Goal: Transaction & Acquisition: Purchase product/service

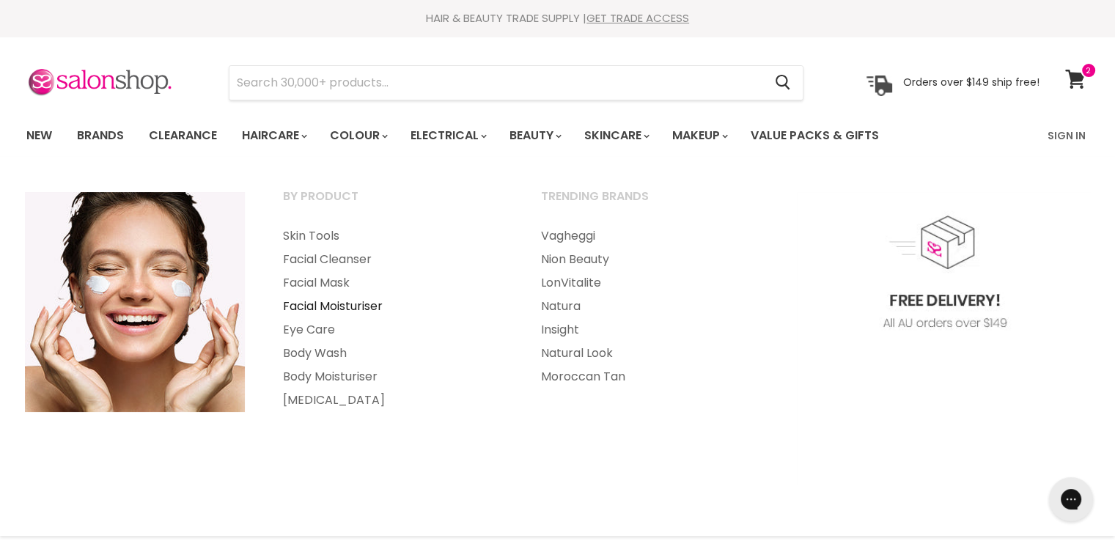
click at [315, 309] on link "Facial Moisturiser" at bounding box center [392, 306] width 255 height 23
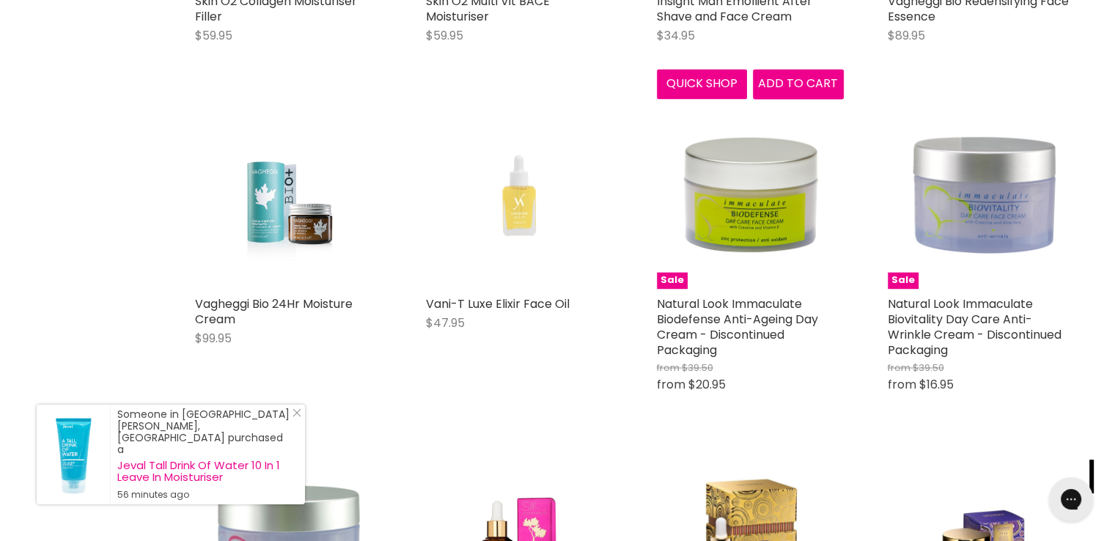
scroll to position [2217, 0]
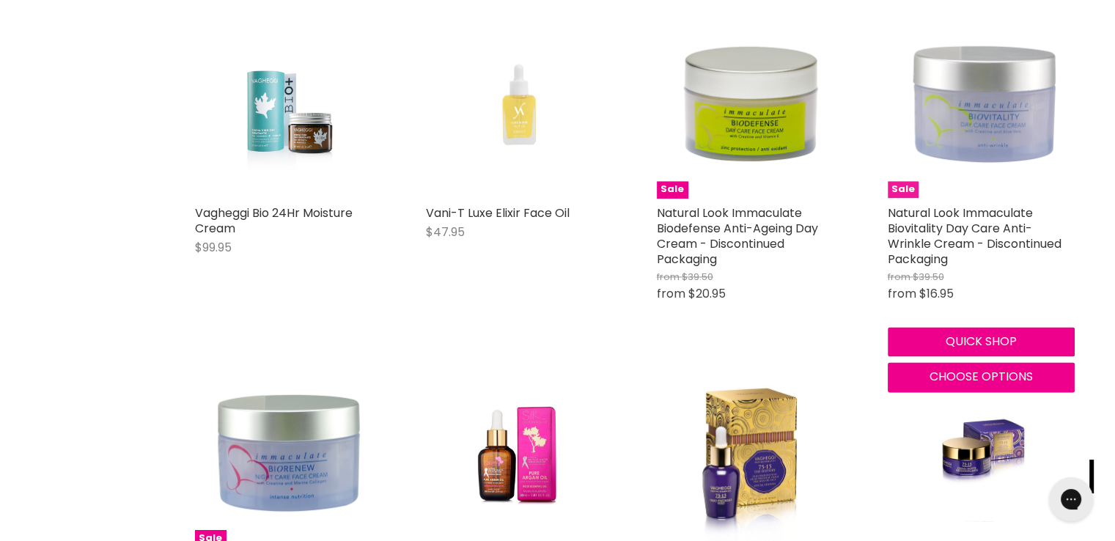
click at [975, 121] on img "Main content" at bounding box center [981, 104] width 187 height 187
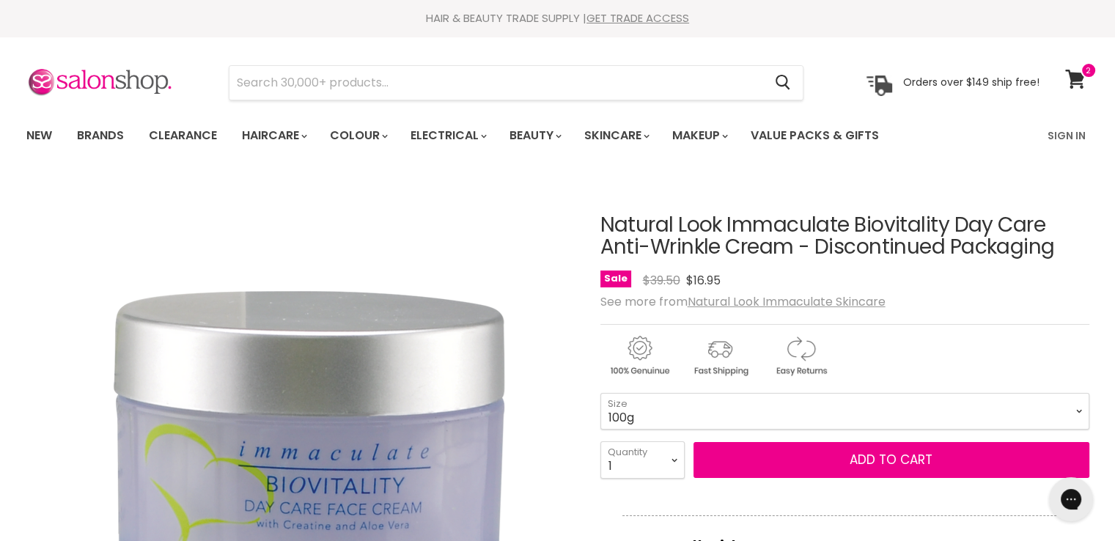
drag, startPoint x: 793, startPoint y: 246, endPoint x: 595, endPoint y: 232, distance: 198.4
drag, startPoint x: 616, startPoint y: 231, endPoint x: 738, endPoint y: 258, distance: 124.7
click at [628, 238] on h1 "Natural Look Immaculate Biovitality Day Care Anti-Wrinkle Cream - Discontinued …" at bounding box center [844, 236] width 489 height 45
copy div "Natural Look Immaculate Biovitality Day Care Anti-Wrinkle Cream"
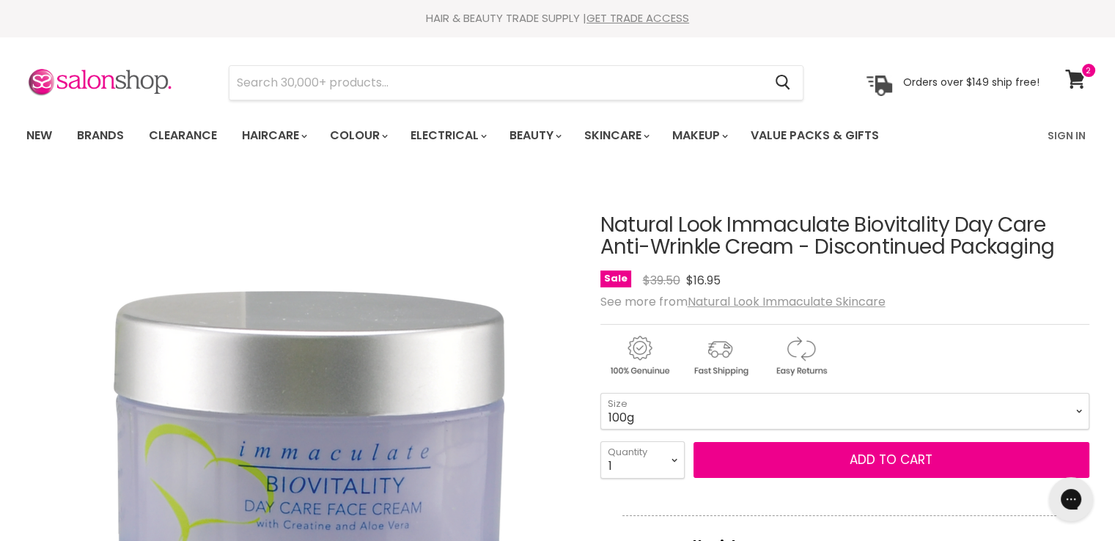
copy div "Natural Look Immaculate Biovitality Day Care Anti-Wrinkle Cream"
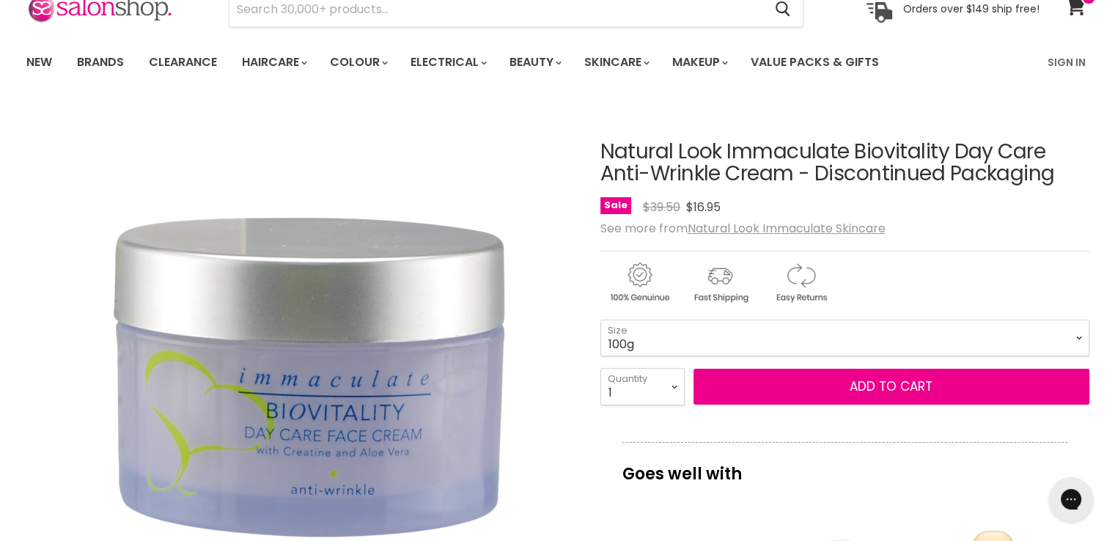
scroll to position [367, 0]
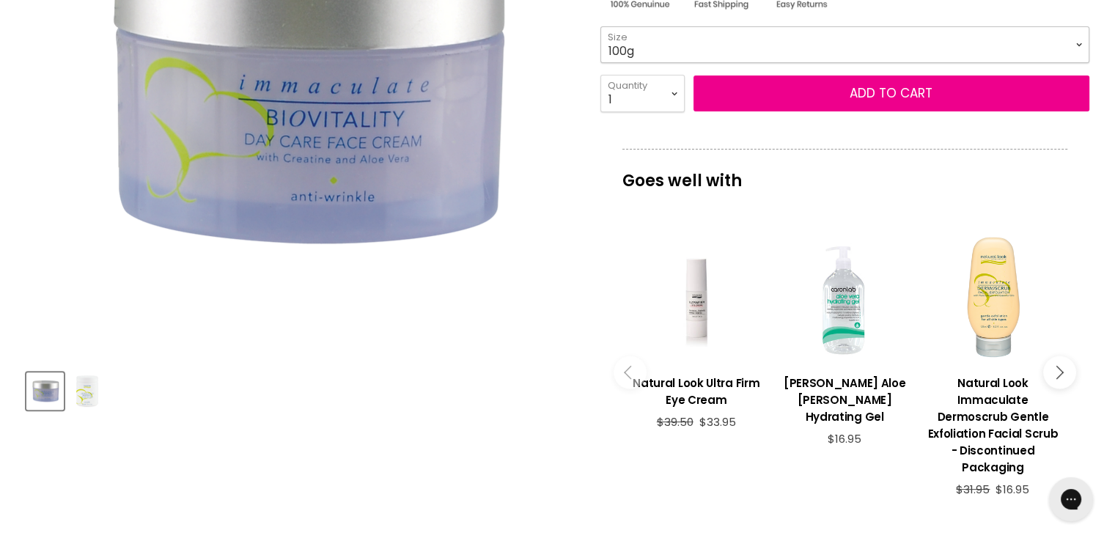
click at [651, 38] on select "100g 500g" at bounding box center [844, 44] width 489 height 37
click at [600, 26] on select "100g 500g" at bounding box center [844, 44] width 489 height 37
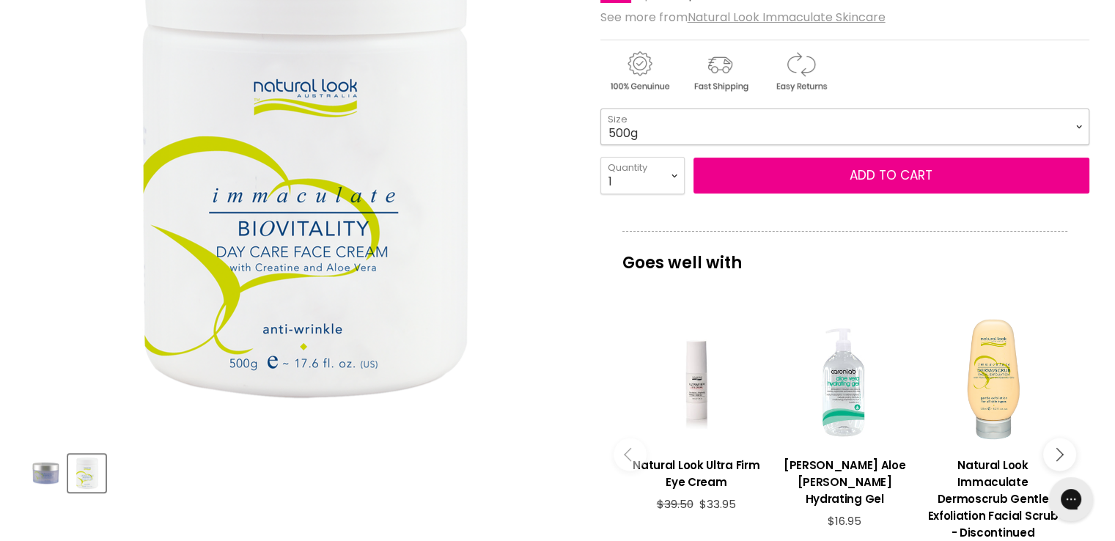
scroll to position [73, 0]
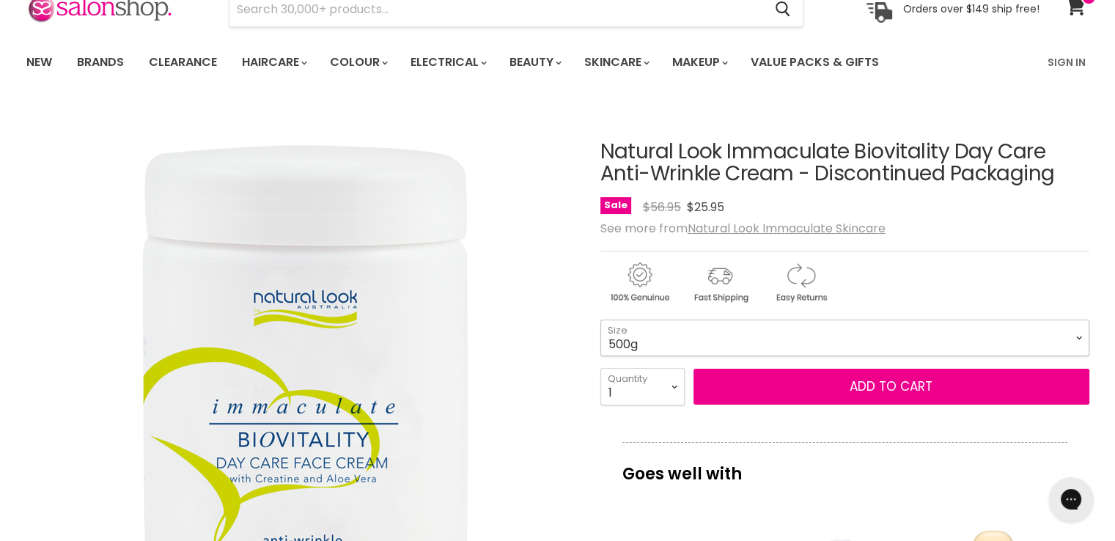
drag, startPoint x: 897, startPoint y: 338, endPoint x: 880, endPoint y: 342, distance: 17.3
click at [897, 338] on select "100g 500g" at bounding box center [844, 338] width 489 height 37
select select "100g"
click at [600, 320] on select "100g 500g" at bounding box center [844, 338] width 489 height 37
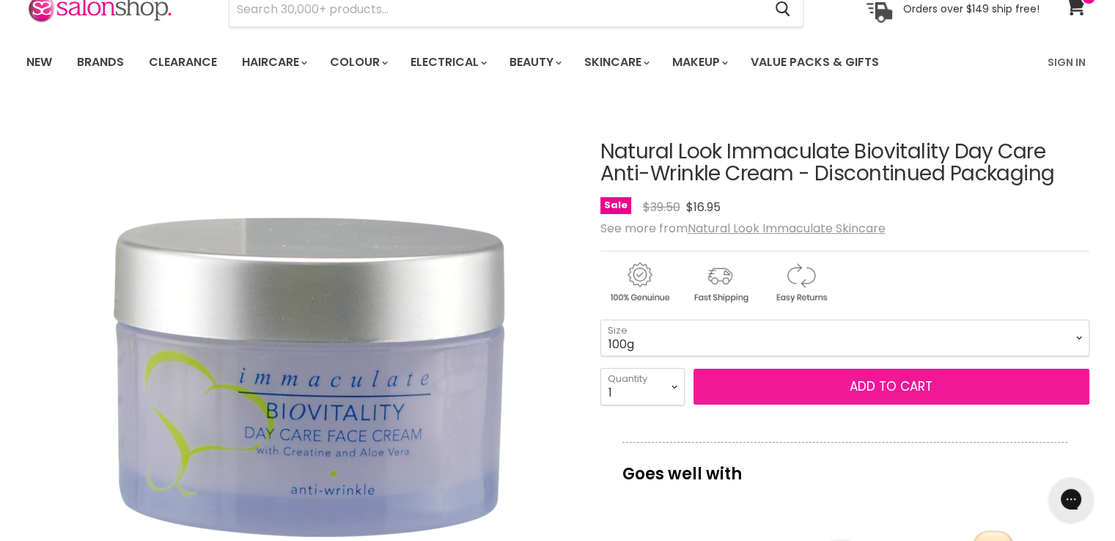
click at [803, 381] on button "Add to cart" at bounding box center [892, 387] width 396 height 37
click at [864, 382] on button "Add to cart" at bounding box center [892, 387] width 396 height 37
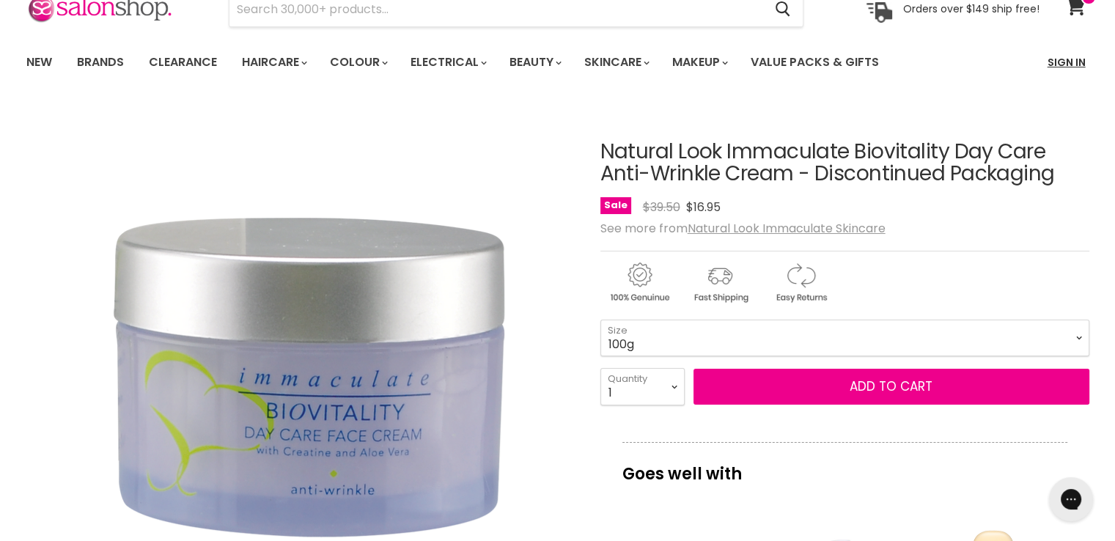
click at [1064, 62] on link "Sign In" at bounding box center [1067, 62] width 56 height 31
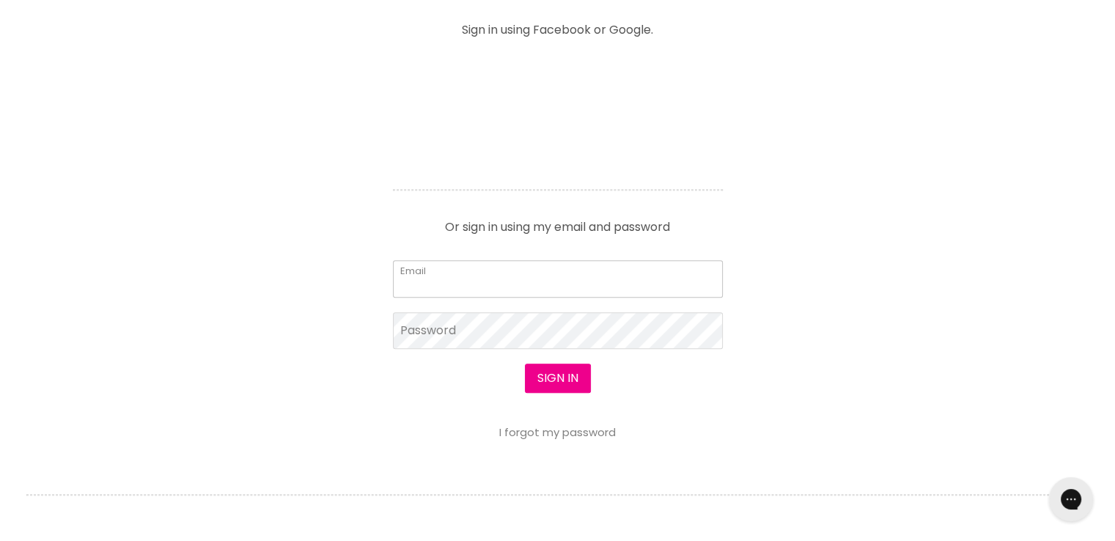
click at [518, 277] on input "Email" at bounding box center [558, 278] width 330 height 37
type input "cs.discountsalonsupplies@gmail.com"
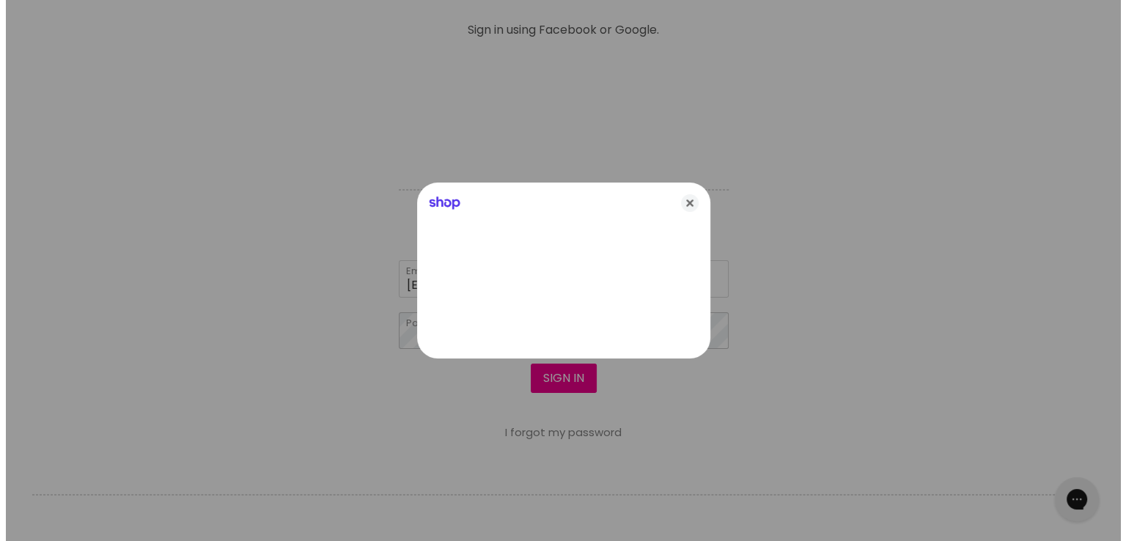
scroll to position [586, 0]
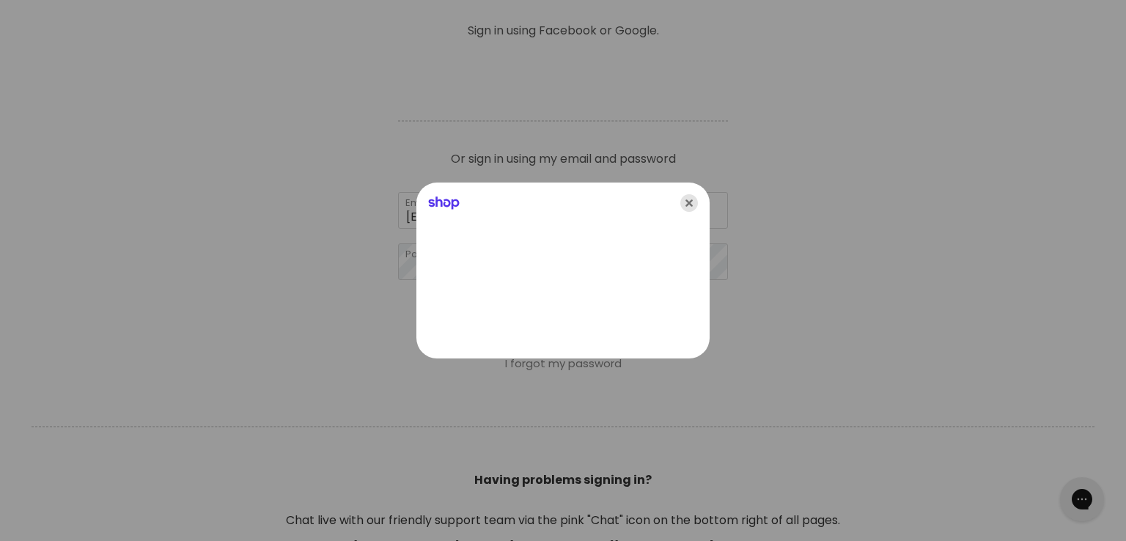
click at [692, 202] on icon "Close" at bounding box center [689, 203] width 18 height 18
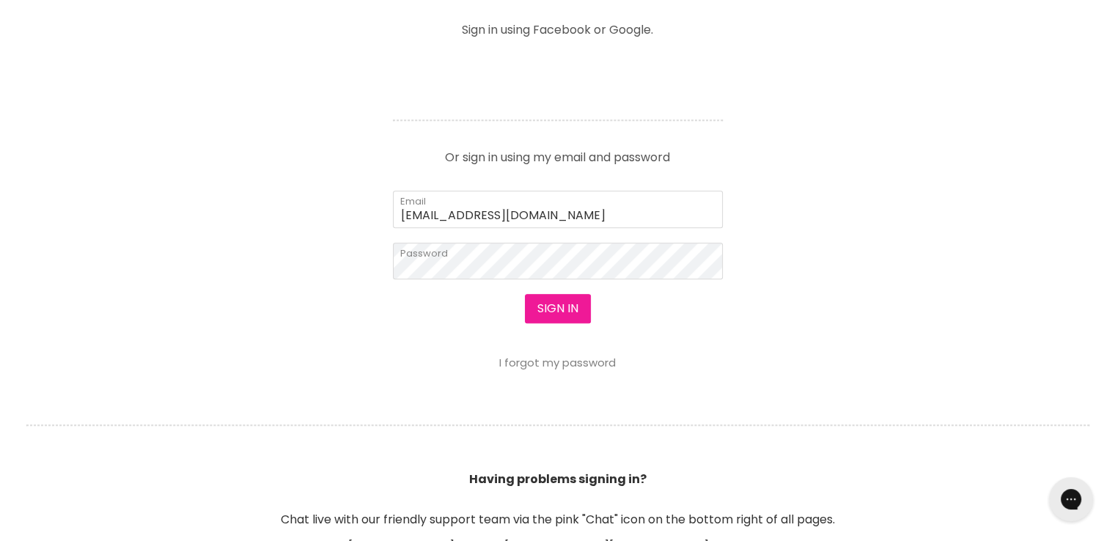
click at [556, 305] on button "Sign in" at bounding box center [558, 308] width 66 height 29
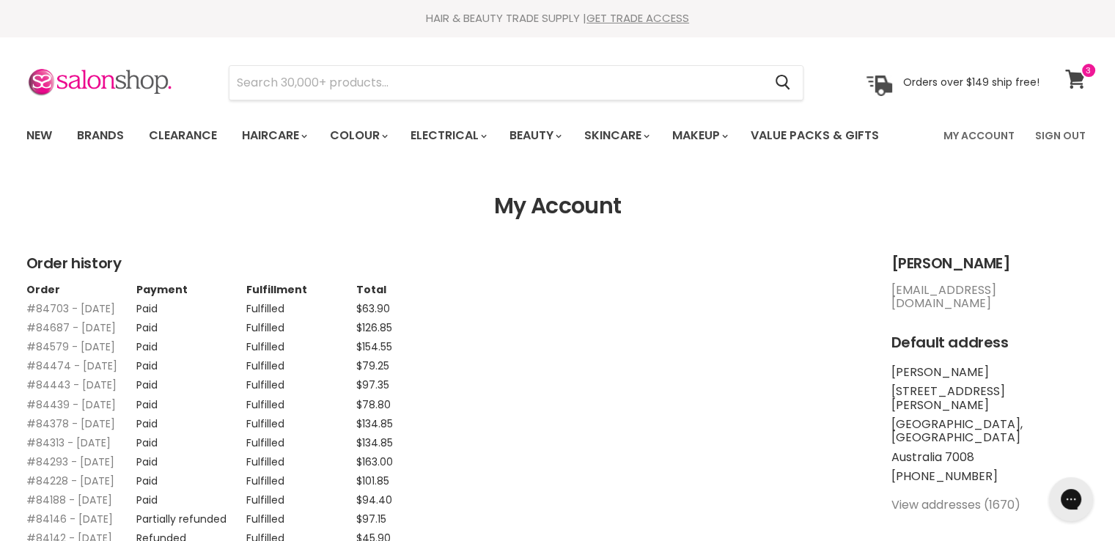
click at [1085, 78] on link "View cart" at bounding box center [1077, 79] width 39 height 34
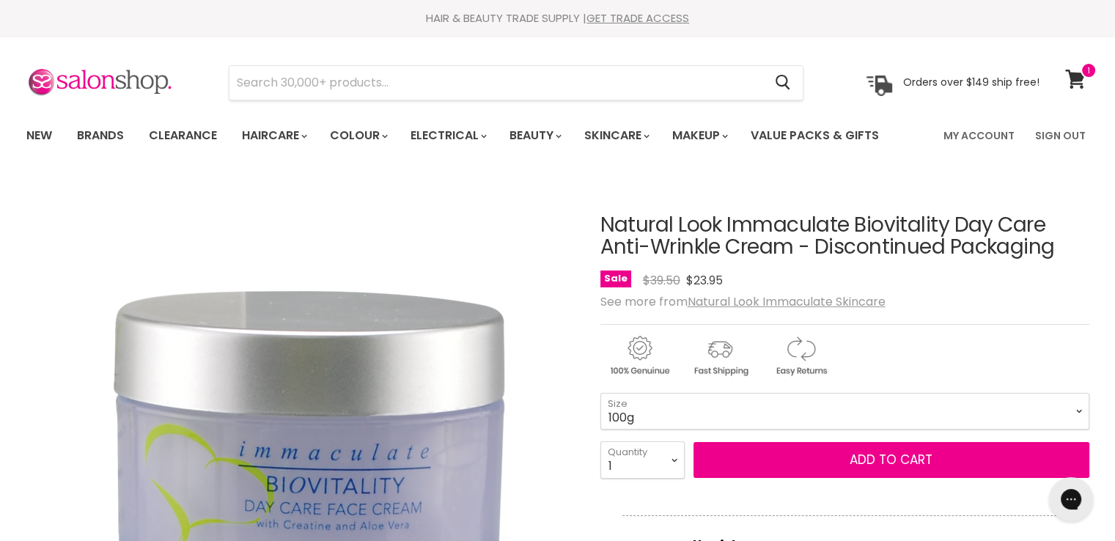
drag, startPoint x: 0, startPoint y: 0, endPoint x: 602, endPoint y: 231, distance: 644.7
click at [602, 231] on h1 "Natural Look Immaculate Biovitality Day Care Anti-Wrinkle Cream - Discontinued …" at bounding box center [844, 236] width 489 height 45
copy h1 "Natural Look Immaculate Biovitality Day Care Anti-Wrinkle Cream -"
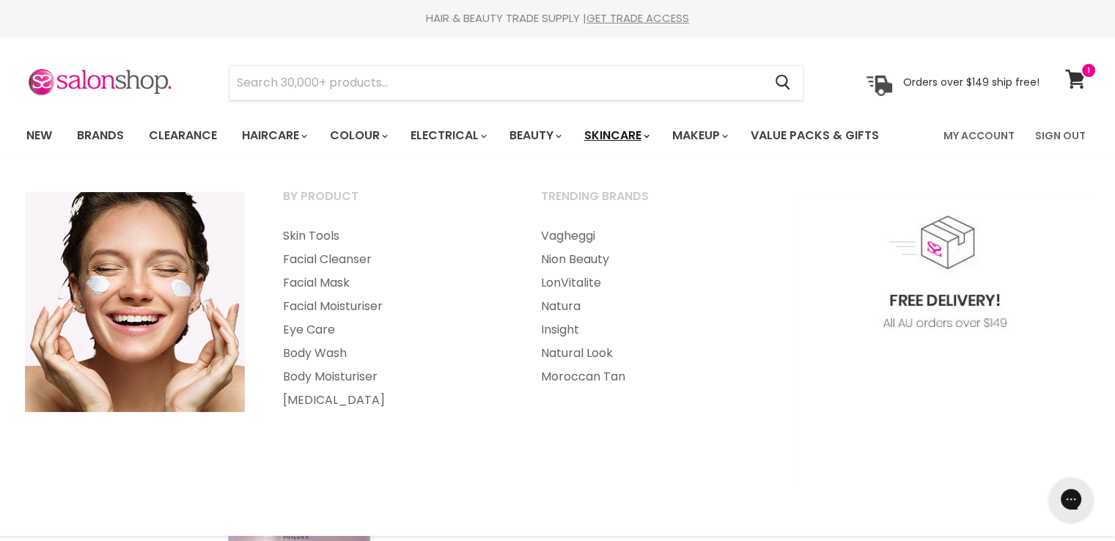
click at [646, 136] on link "Skincare" at bounding box center [615, 135] width 85 height 31
click at [323, 304] on link "Facial Moisturiser" at bounding box center [392, 306] width 255 height 23
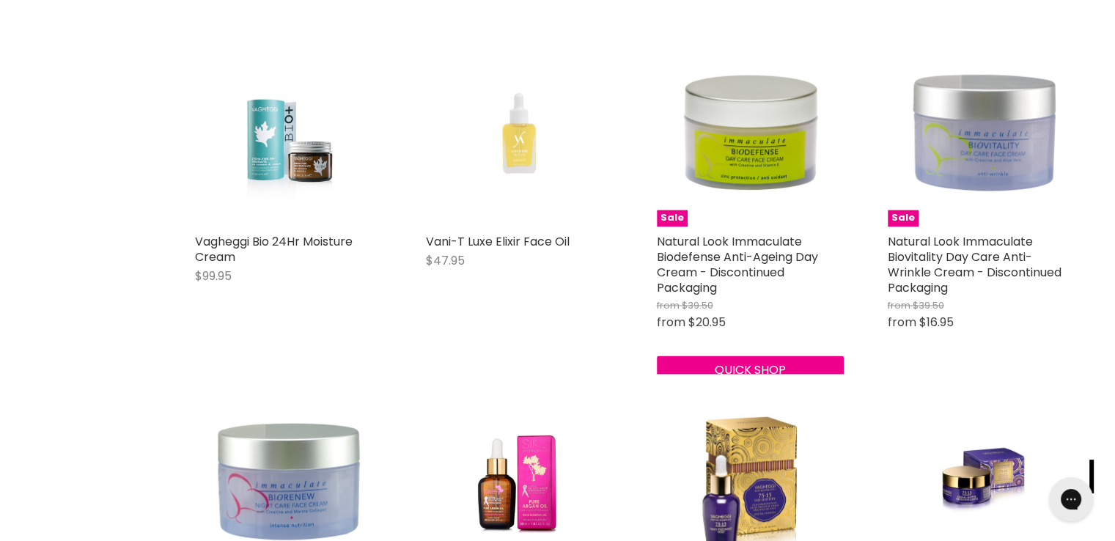
scroll to position [2182, 0]
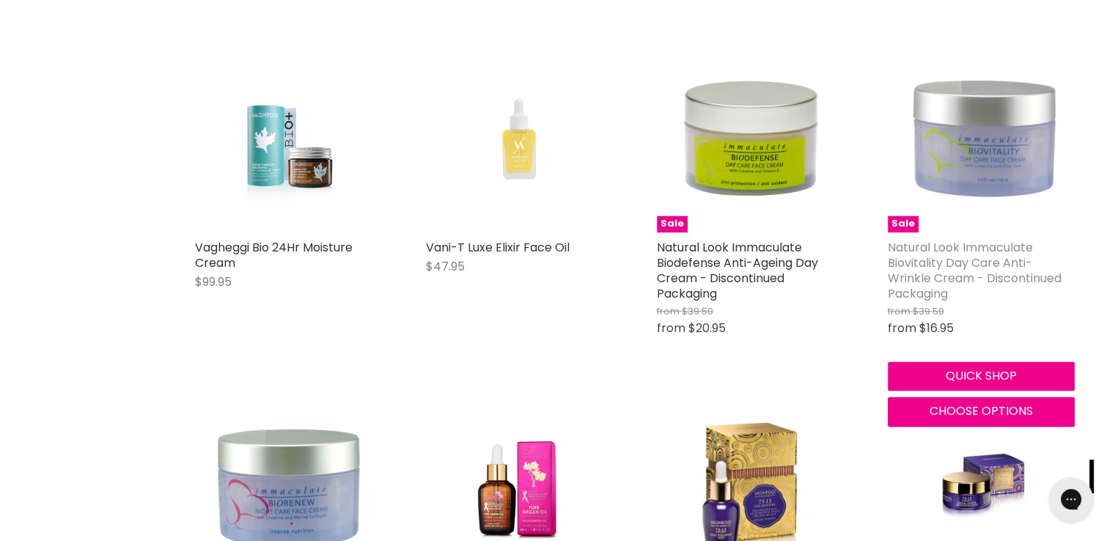
click at [971, 256] on link "Natural Look Immaculate Biovitality Day Care Anti-Wrinkle Cream - Discontinued …" at bounding box center [975, 270] width 174 height 63
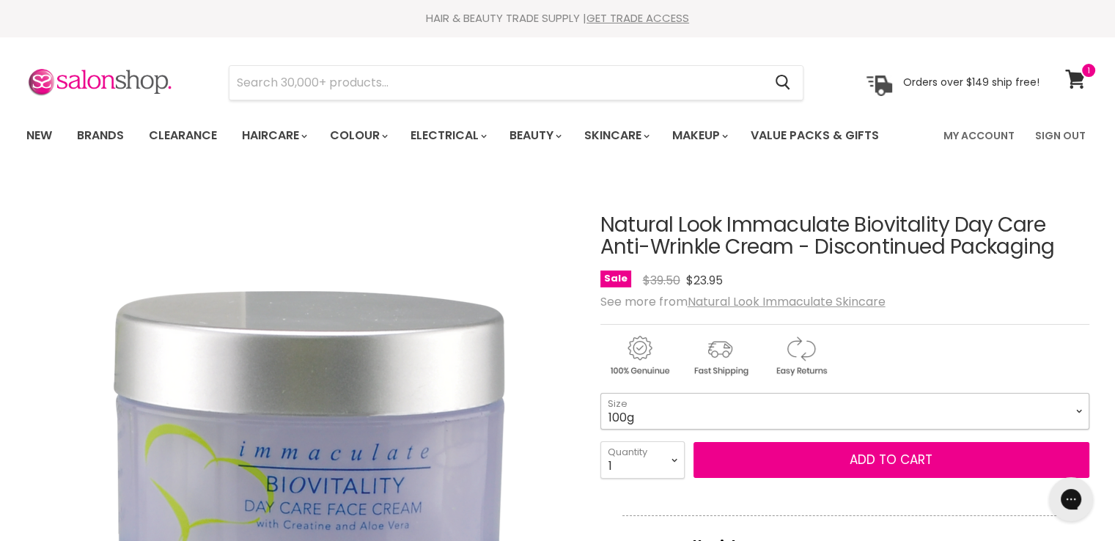
click at [625, 420] on select "100g 500g" at bounding box center [844, 411] width 489 height 37
click at [600, 393] on select "100g 500g" at bounding box center [844, 411] width 489 height 37
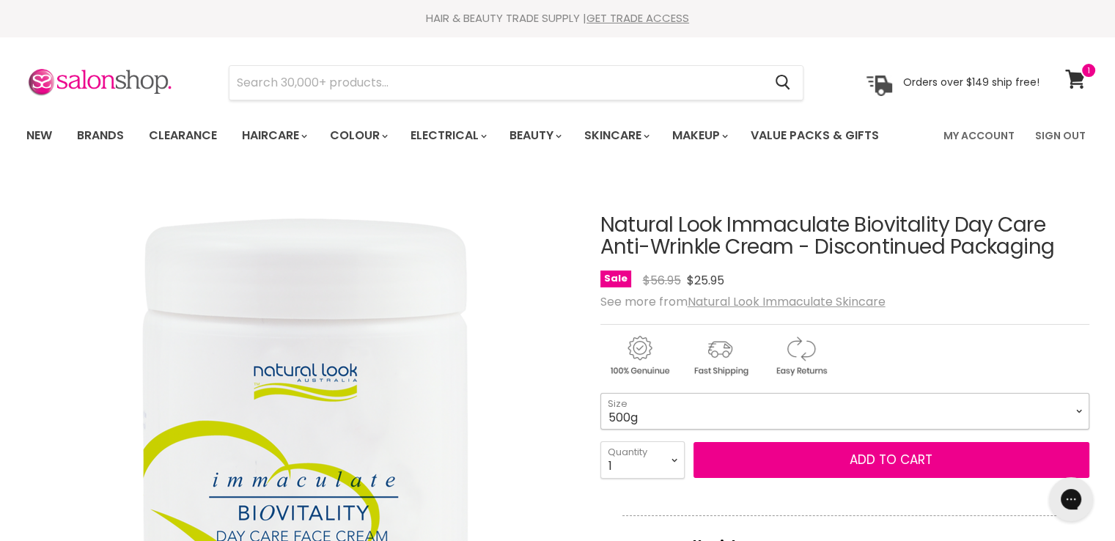
click at [628, 416] on select "100g 500g" at bounding box center [844, 411] width 489 height 37
select select "100g"
click at [600, 393] on select "100g 500g" at bounding box center [844, 411] width 489 height 37
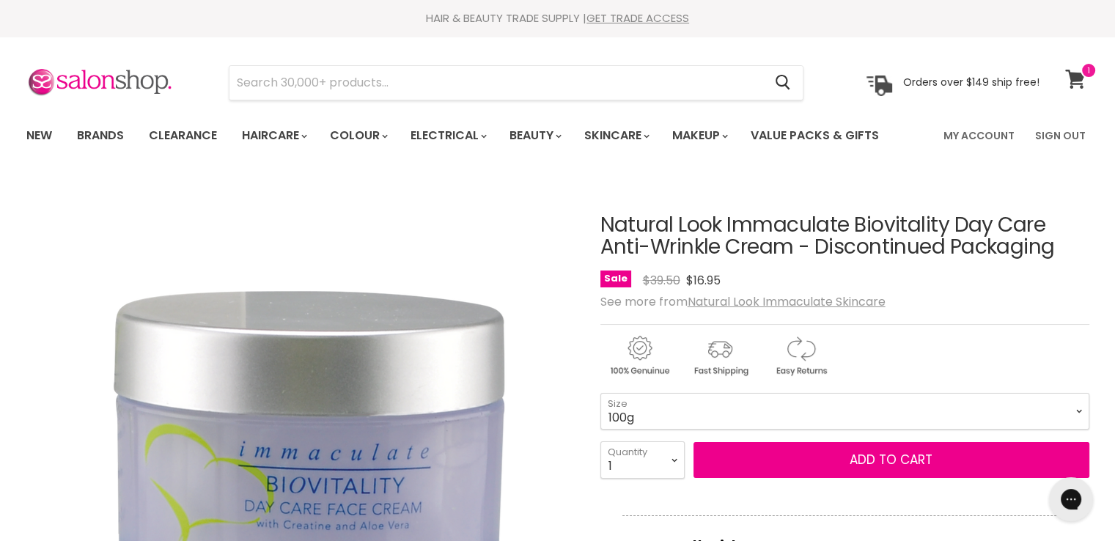
click at [1083, 80] on icon at bounding box center [1075, 79] width 21 height 19
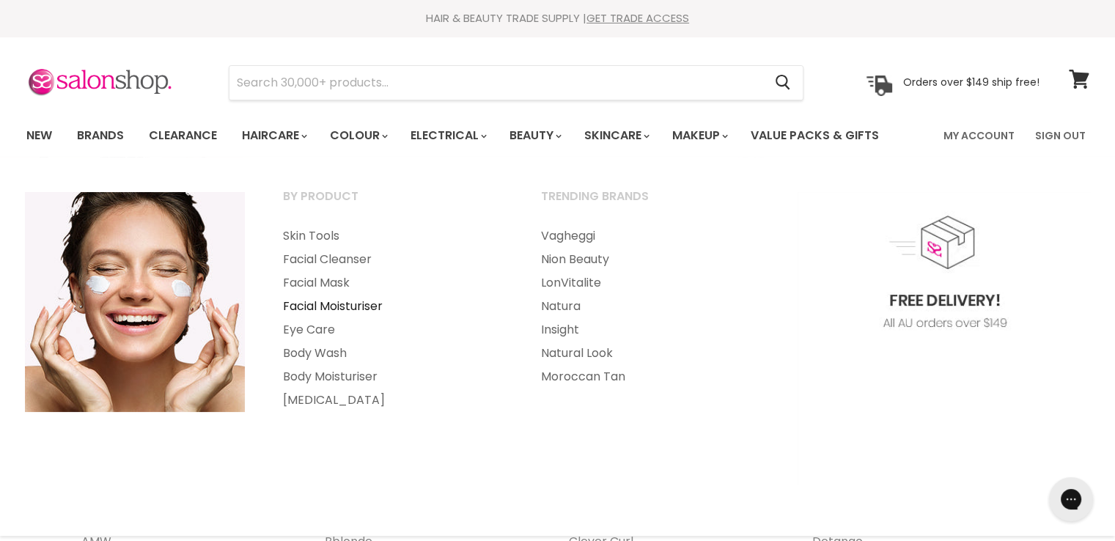
click at [318, 303] on link "Facial Moisturiser" at bounding box center [392, 306] width 255 height 23
click at [352, 305] on link "Facial Moisturiser" at bounding box center [392, 306] width 255 height 23
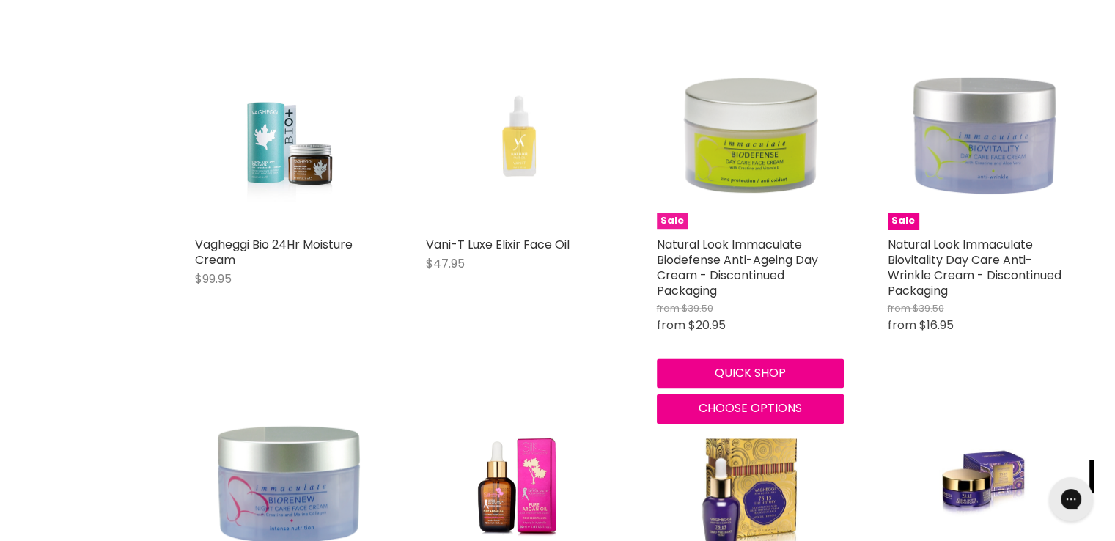
scroll to position [2273, 0]
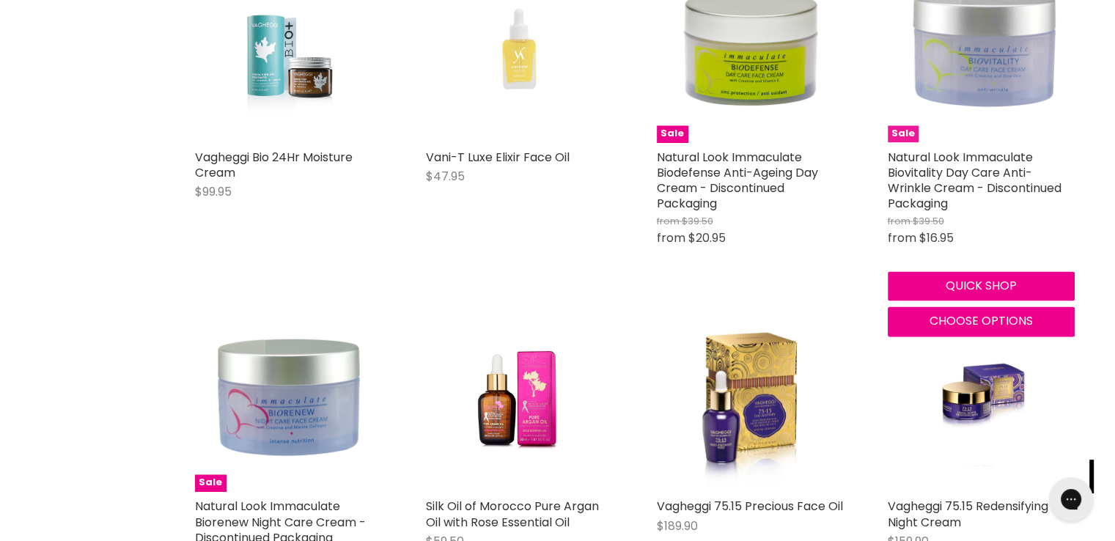
click at [1006, 92] on img "Main content" at bounding box center [981, 48] width 187 height 187
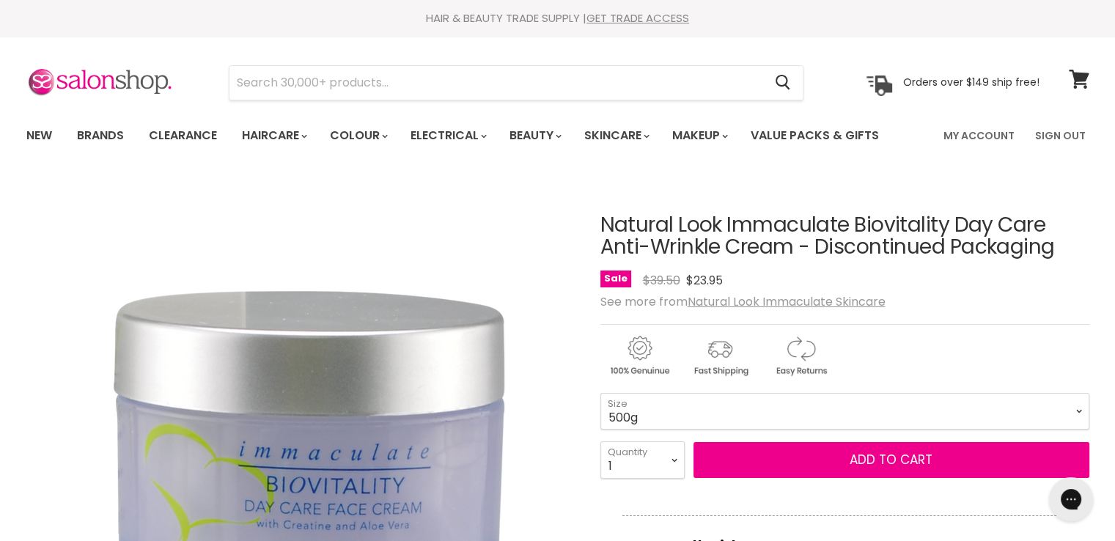
click at [600, 393] on select "100g 500g" at bounding box center [844, 411] width 489 height 37
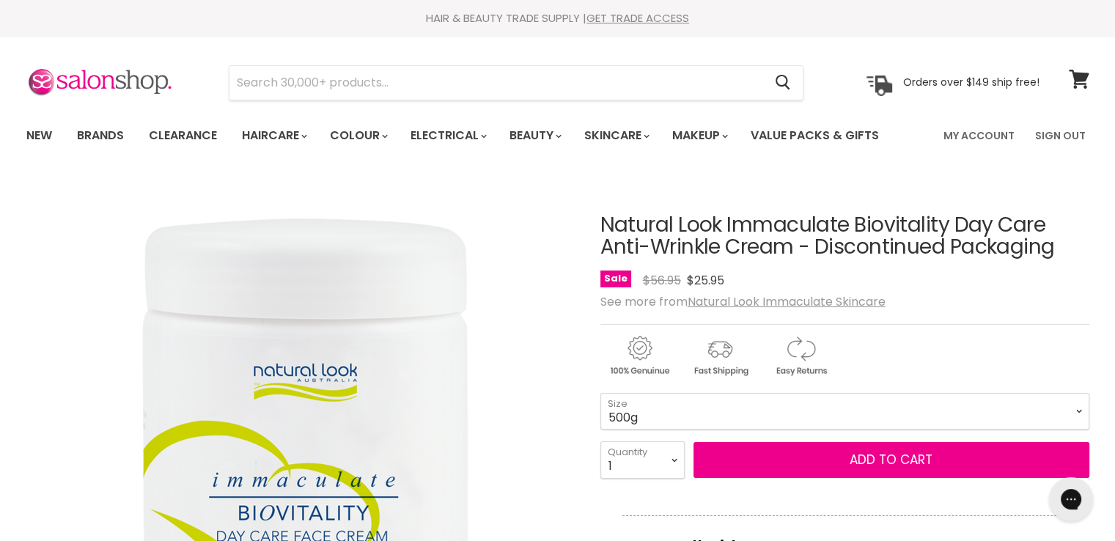
click at [668, 402] on select "100g 500g" at bounding box center [844, 411] width 489 height 37
select select "100g"
click at [600, 393] on select "100g 500g" at bounding box center [844, 411] width 489 height 37
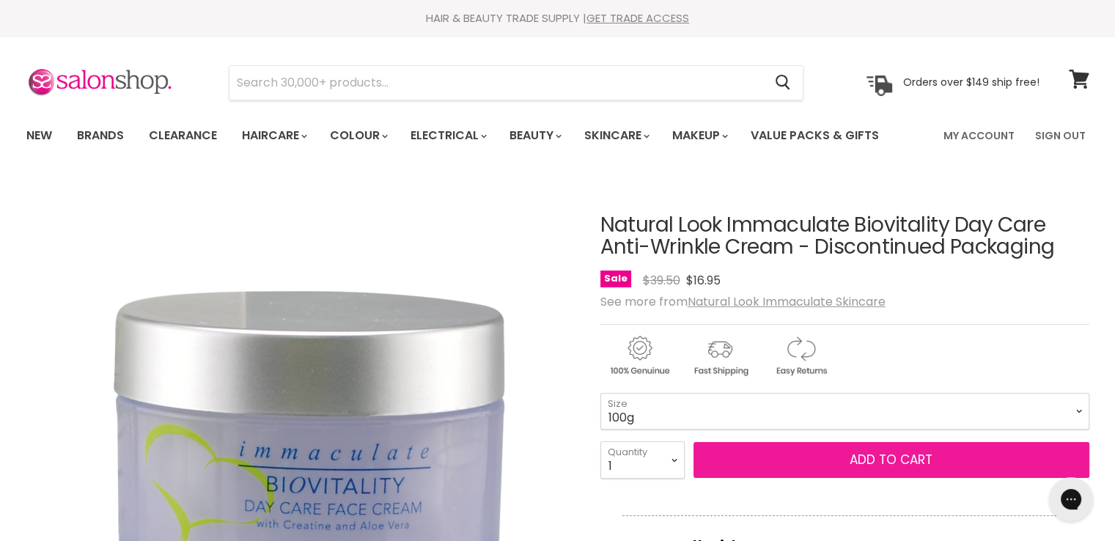
click at [735, 448] on button "Add to cart" at bounding box center [892, 460] width 396 height 37
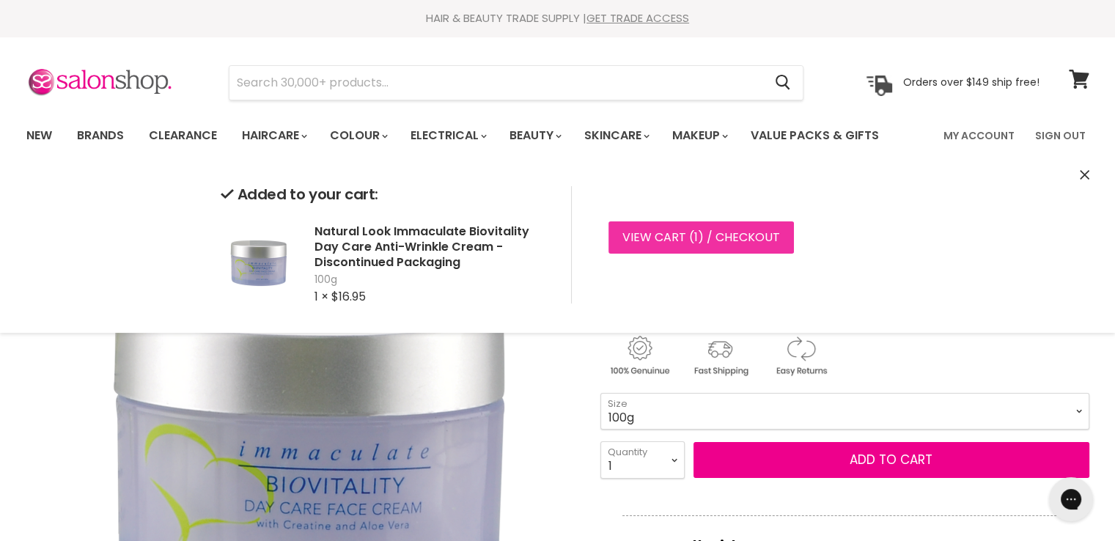
click at [681, 232] on link "View cart ( 1 ) / Checkout" at bounding box center [700, 237] width 185 height 32
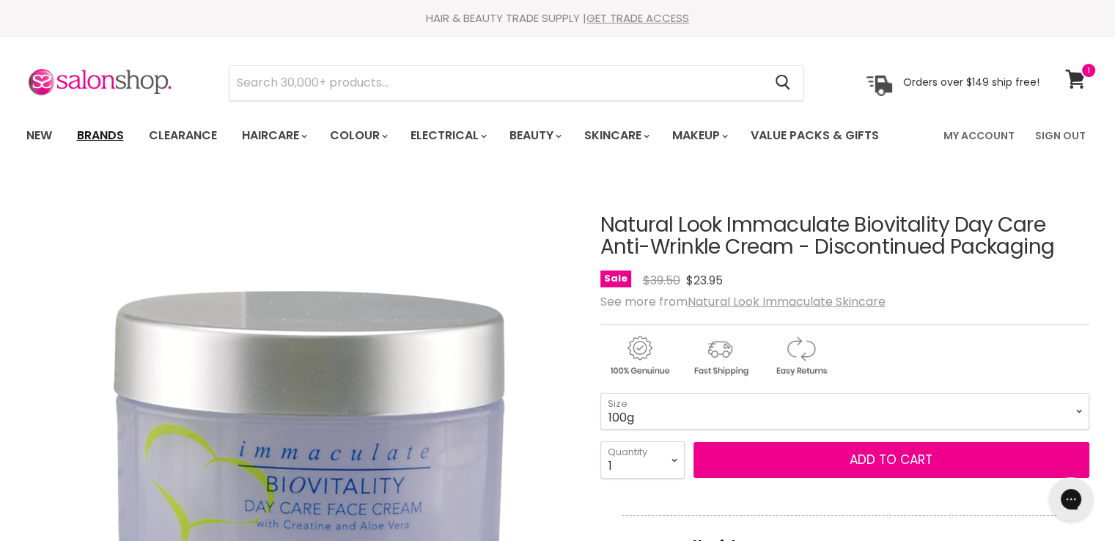
click at [105, 143] on link "Brands" at bounding box center [100, 135] width 69 height 31
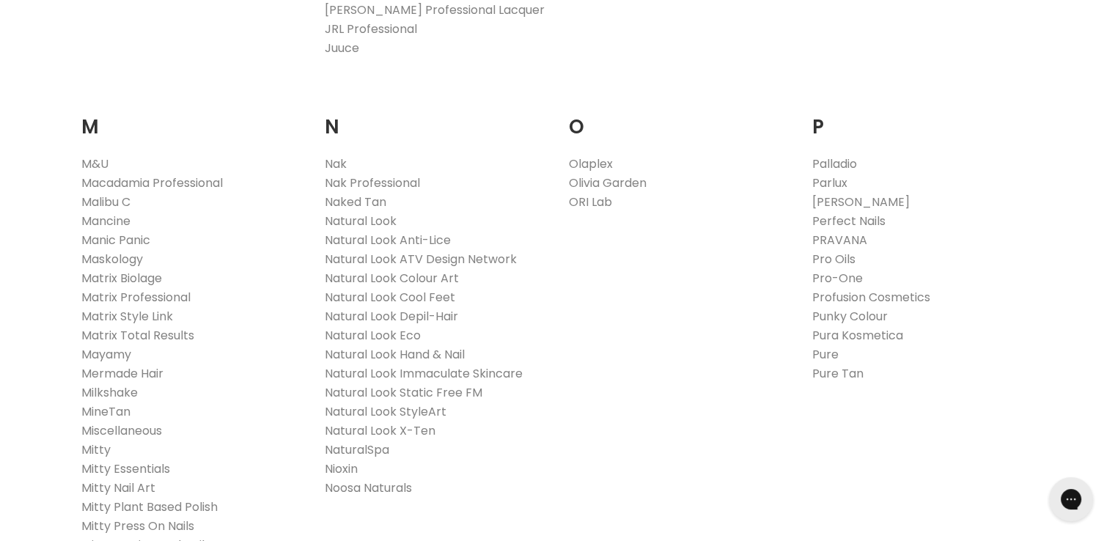
scroll to position [1686, 0]
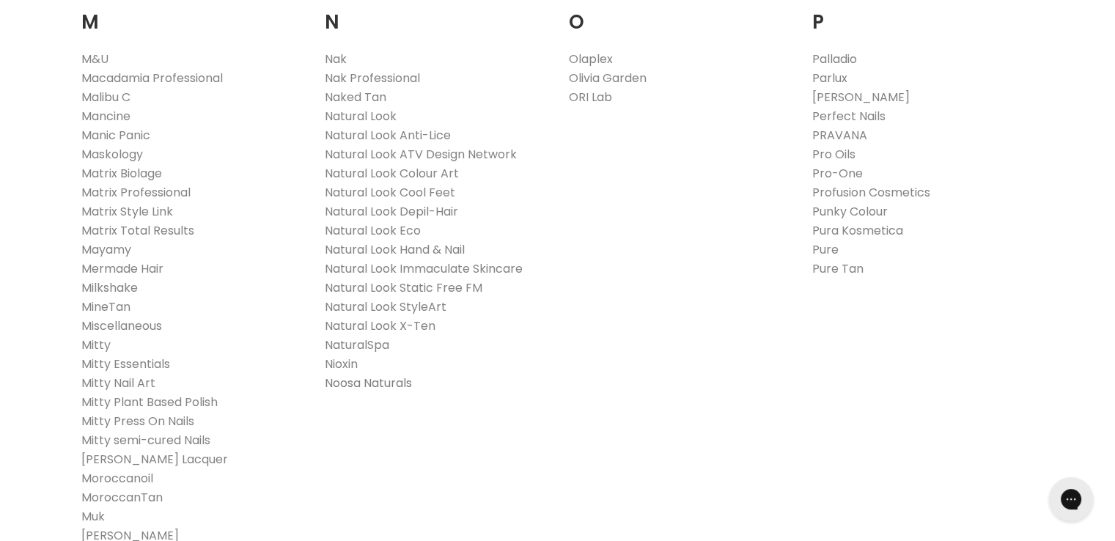
click at [372, 378] on link "Noosa Naturals" at bounding box center [368, 383] width 87 height 17
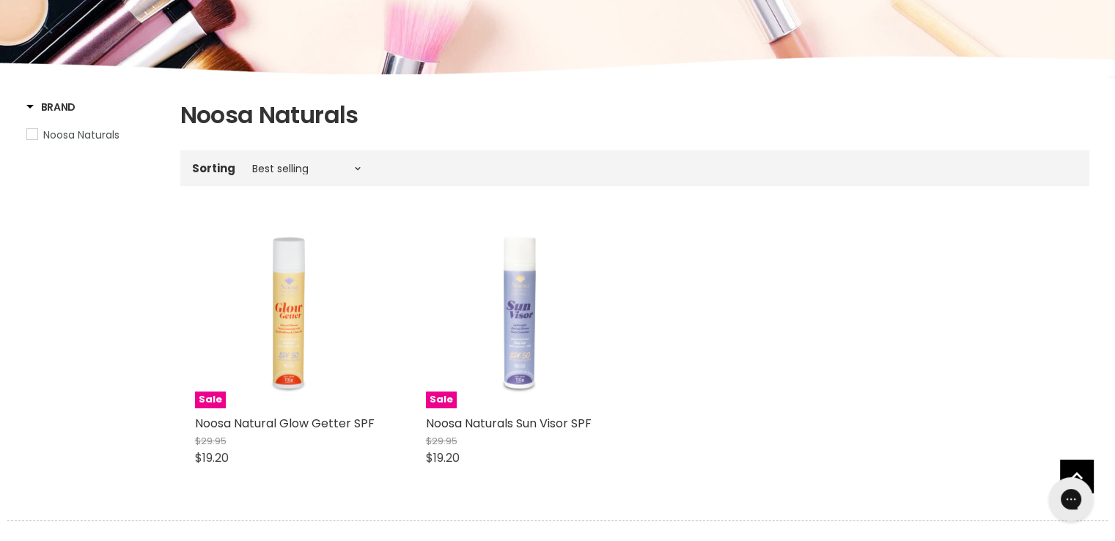
scroll to position [147, 0]
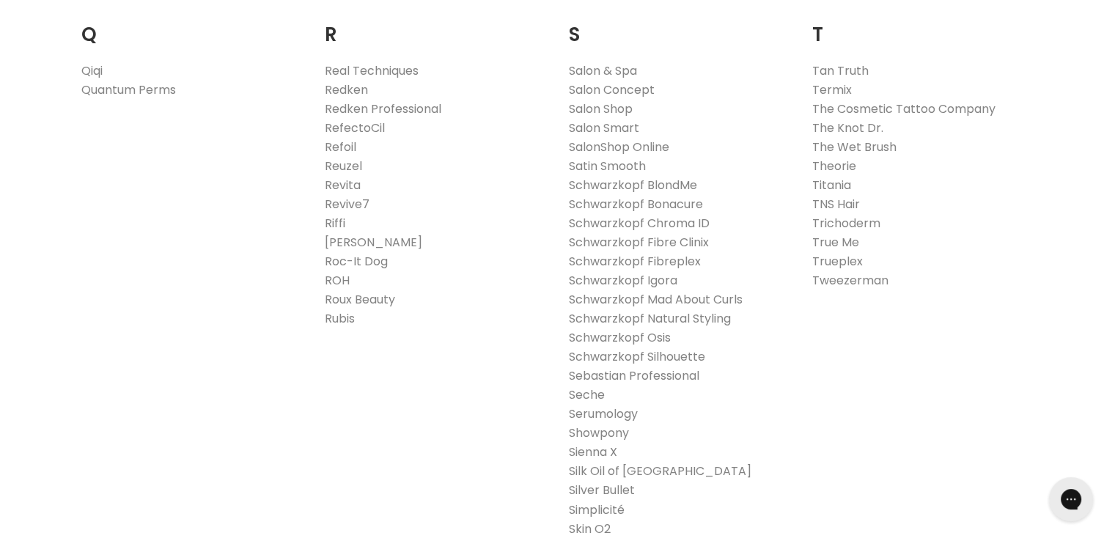
scroll to position [2399, 0]
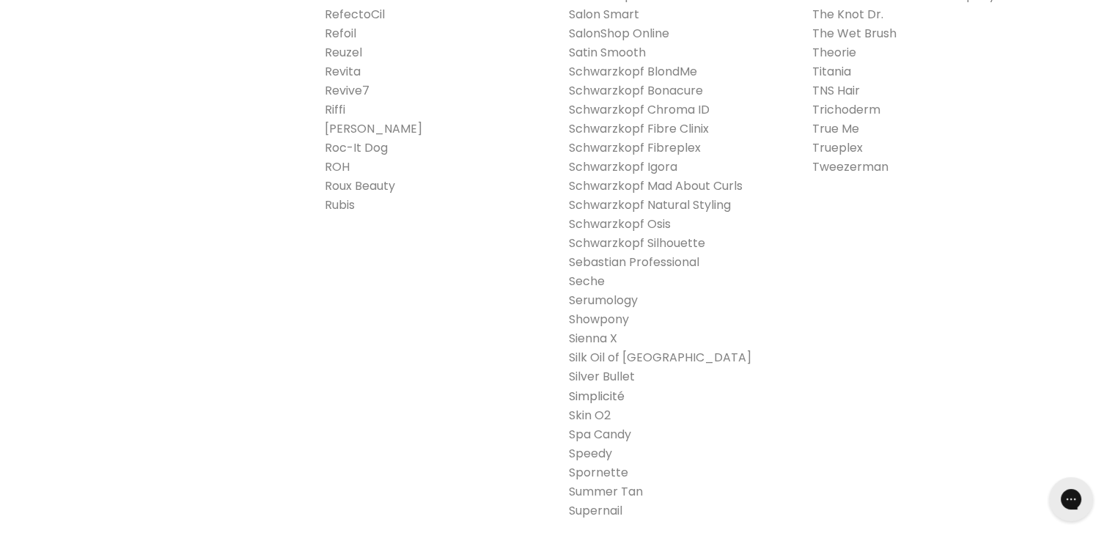
click at [604, 397] on link "Simplicité" at bounding box center [597, 395] width 56 height 17
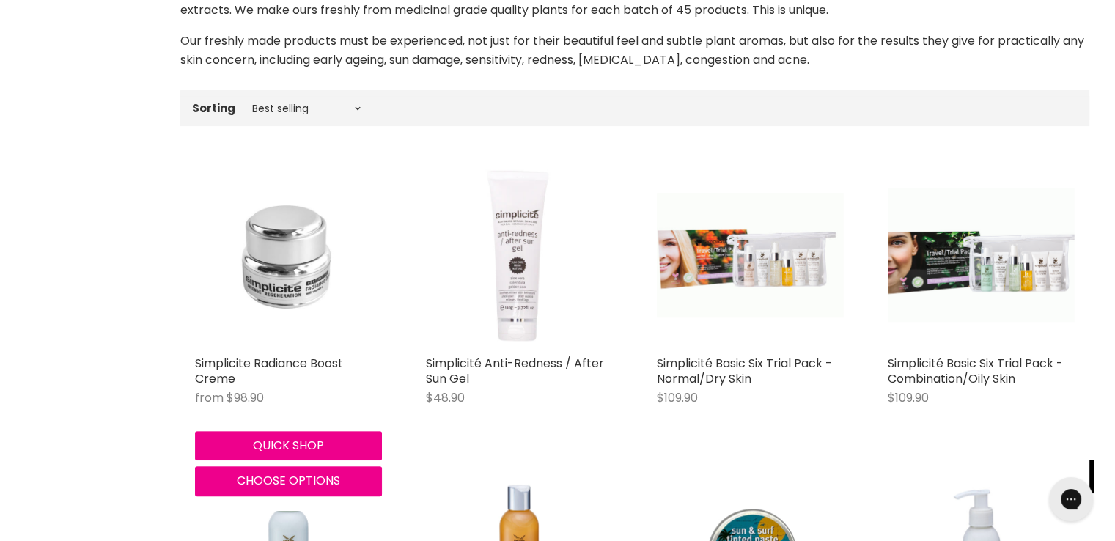
click at [270, 272] on img "Main content" at bounding box center [288, 254] width 187 height 187
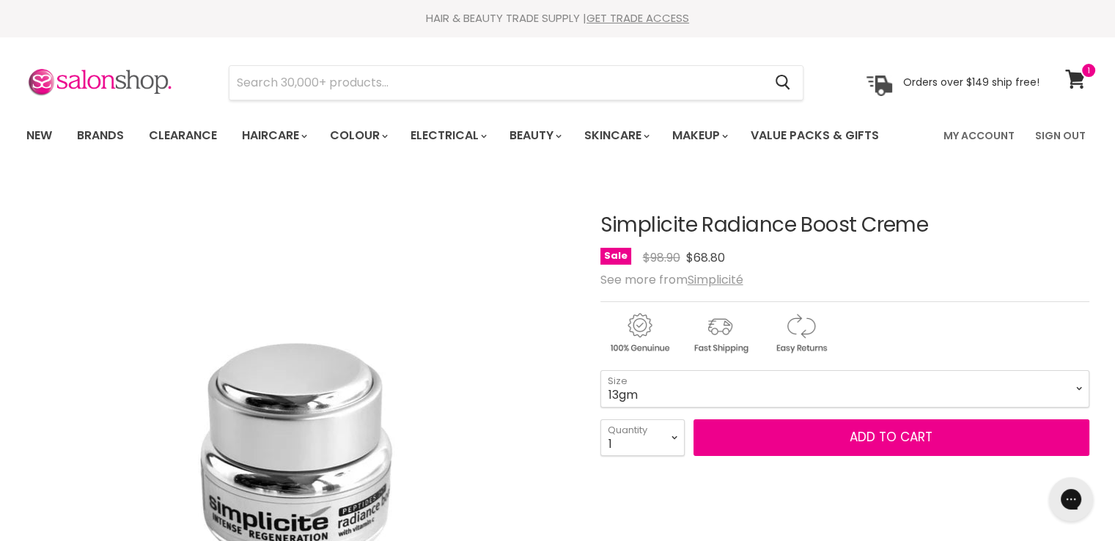
drag, startPoint x: 956, startPoint y: 224, endPoint x: 595, endPoint y: 225, distance: 360.7
copy div "Simplicite Radiance Boost Creme"
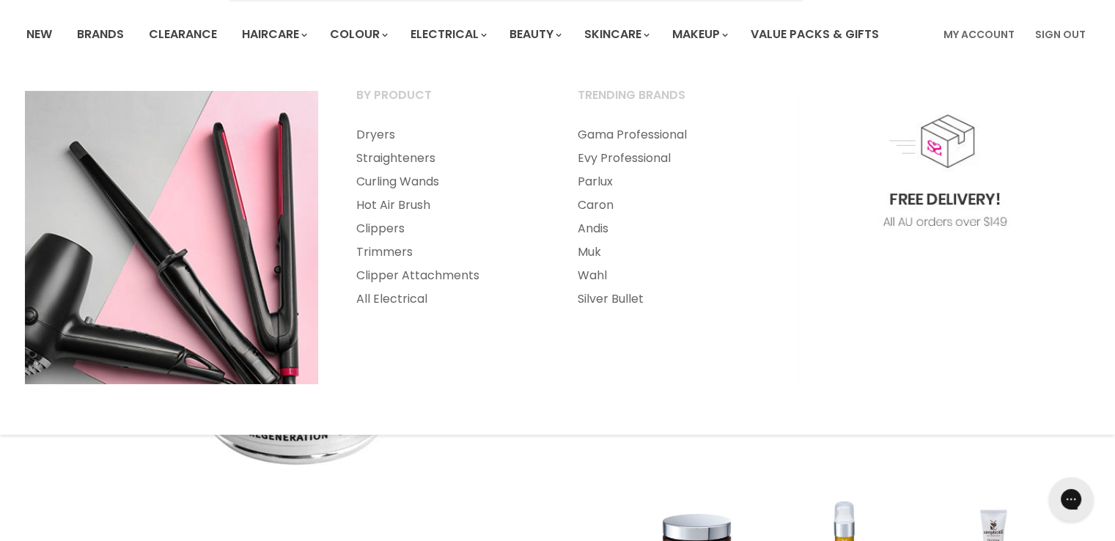
scroll to position [220, 0]
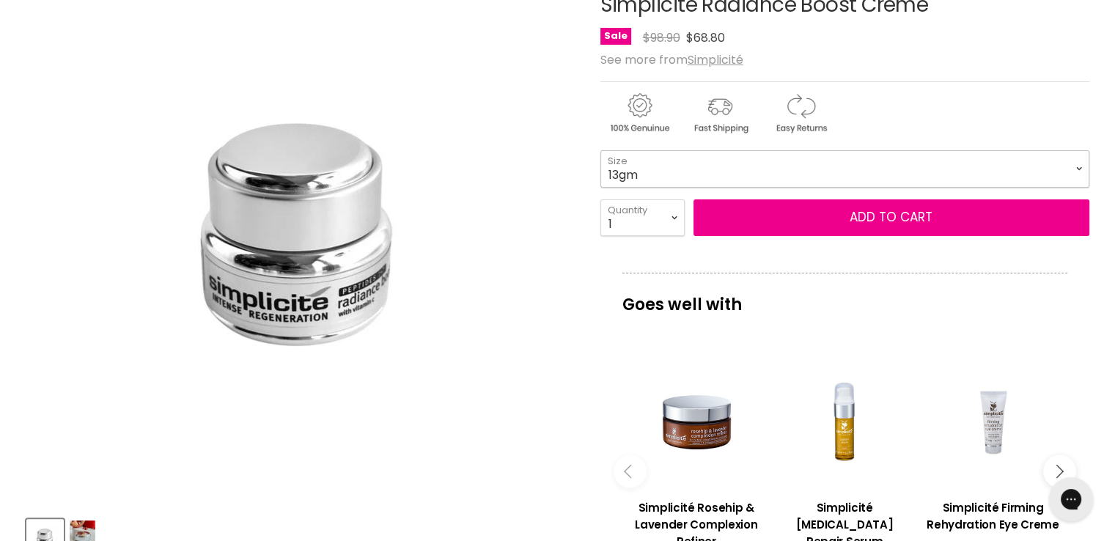
click at [629, 178] on select "13gm 45gm" at bounding box center [844, 168] width 489 height 37
click at [600, 150] on select "13gm 45gm" at bounding box center [844, 168] width 489 height 37
select select "45gm"
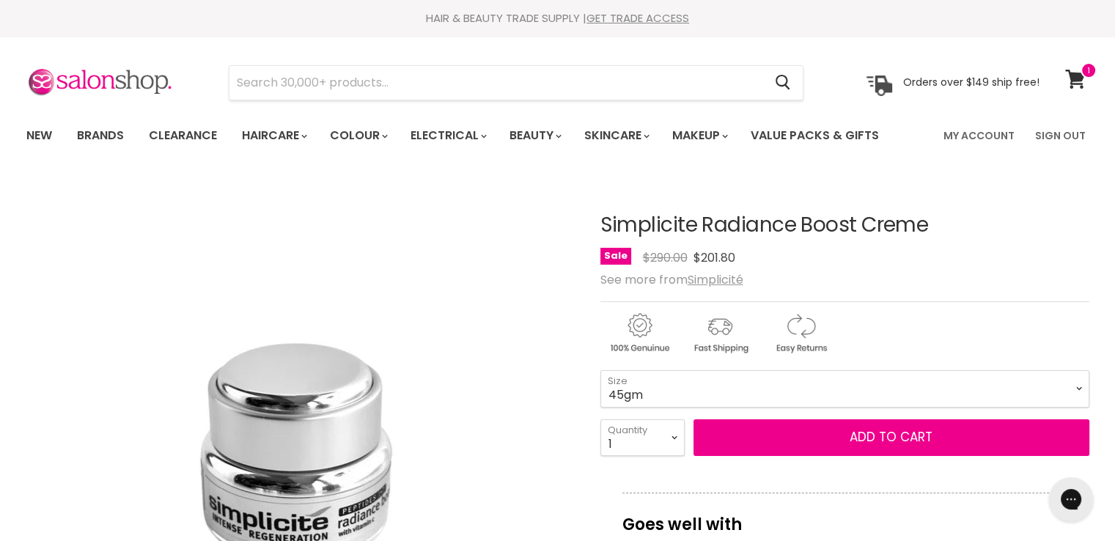
click at [696, 233] on h1 "Simplicite Radiance Boost Creme" at bounding box center [844, 225] width 489 height 23
click at [698, 227] on h1 "Simplicite Radiance Boost Creme" at bounding box center [844, 225] width 489 height 23
drag, startPoint x: 594, startPoint y: 221, endPoint x: 691, endPoint y: 220, distance: 97.5
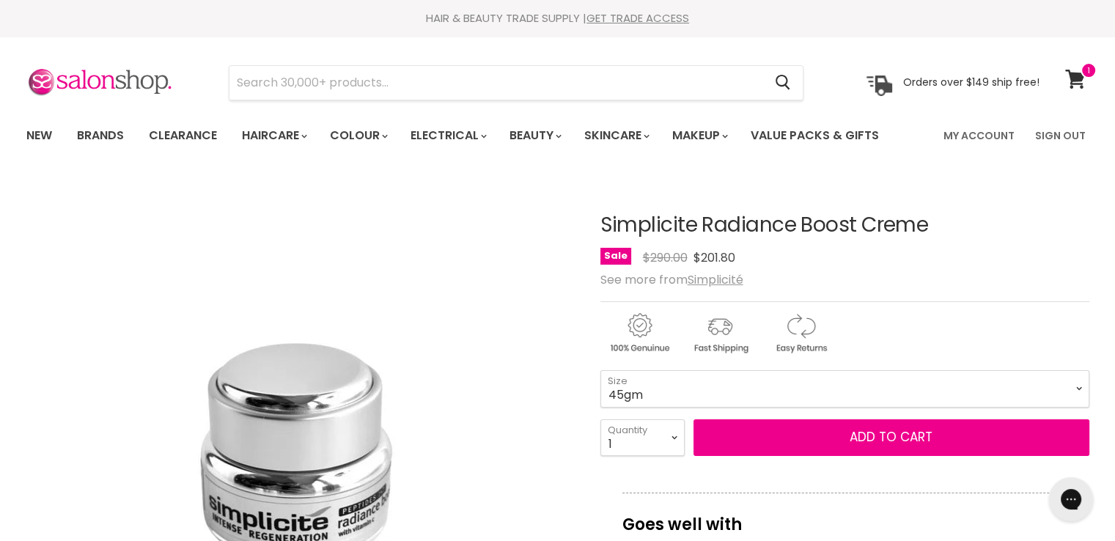
copy div "Simplicite"
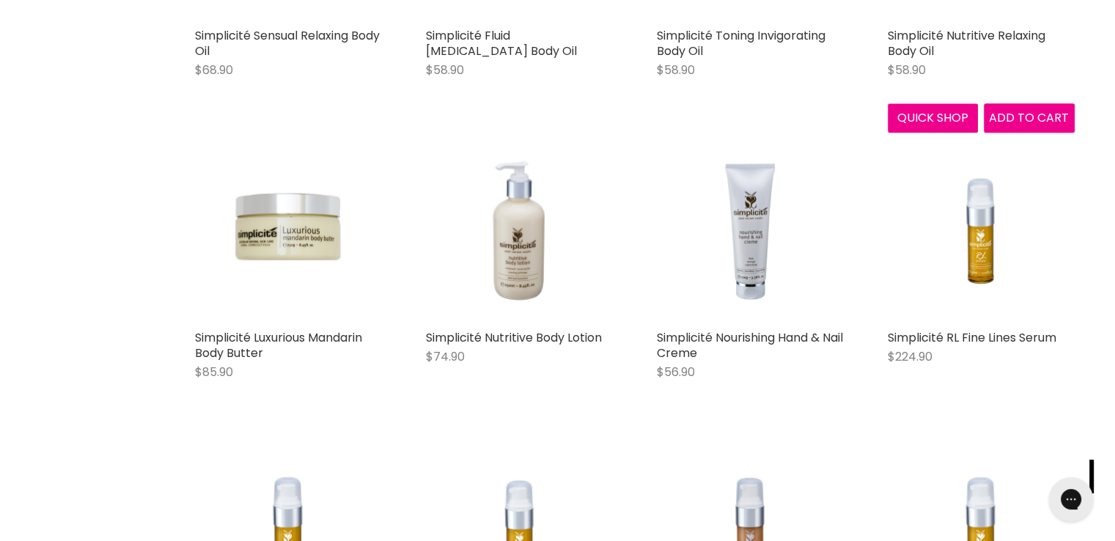
scroll to position [1685, 0]
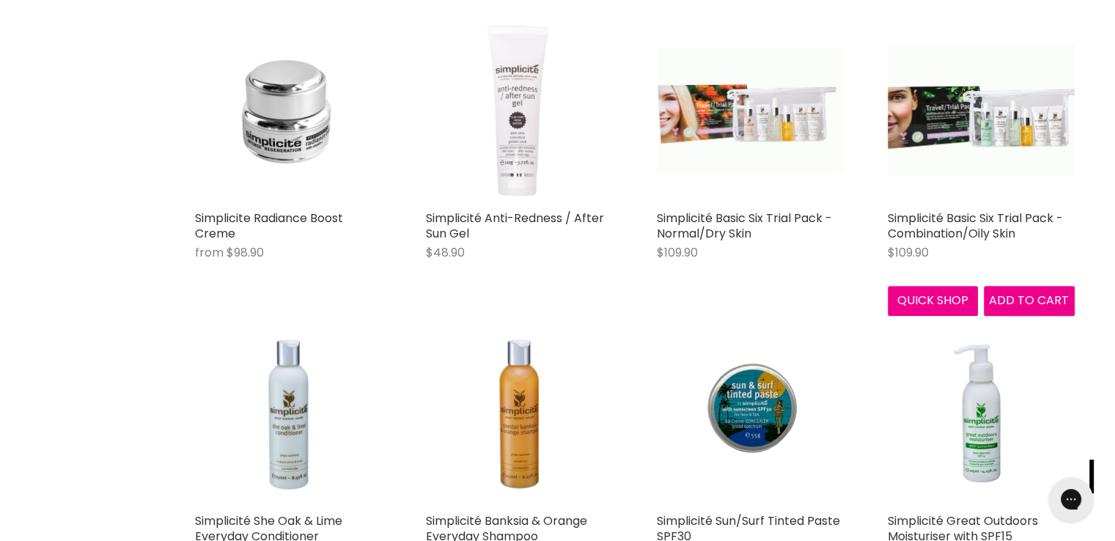
scroll to position [512, 0]
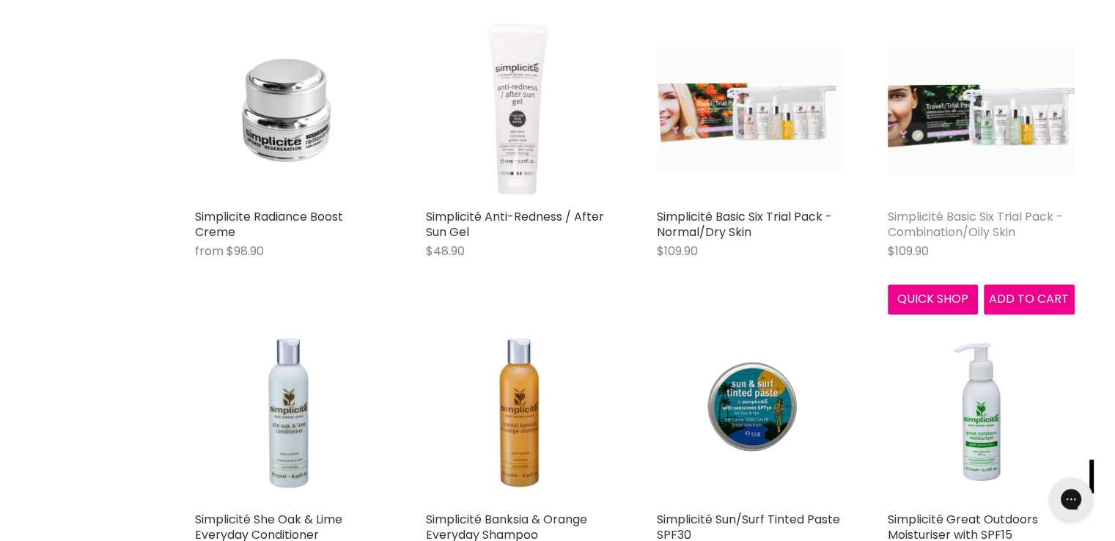
click at [933, 224] on link "Simplicité Basic Six Trial Pack - Combination/Oily Skin" at bounding box center [975, 224] width 175 height 32
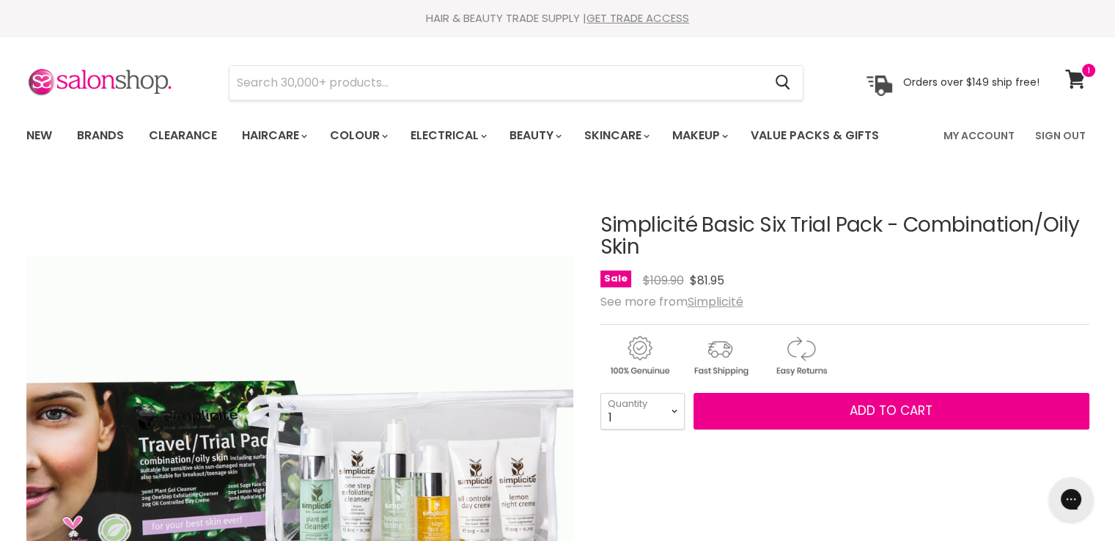
drag, startPoint x: 672, startPoint y: 251, endPoint x: 595, endPoint y: 227, distance: 80.2
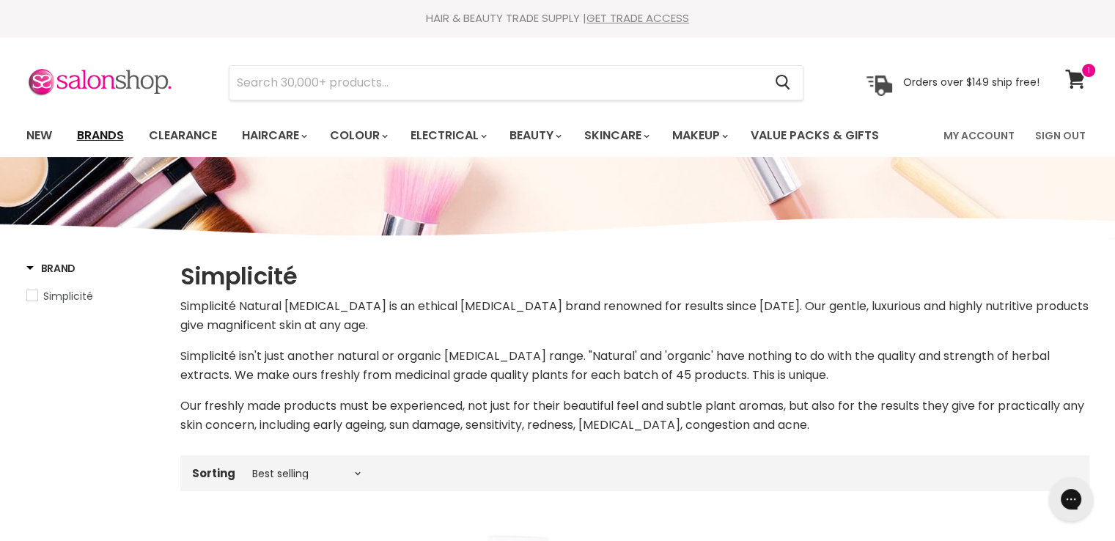
click at [114, 135] on link "Brands" at bounding box center [100, 135] width 69 height 31
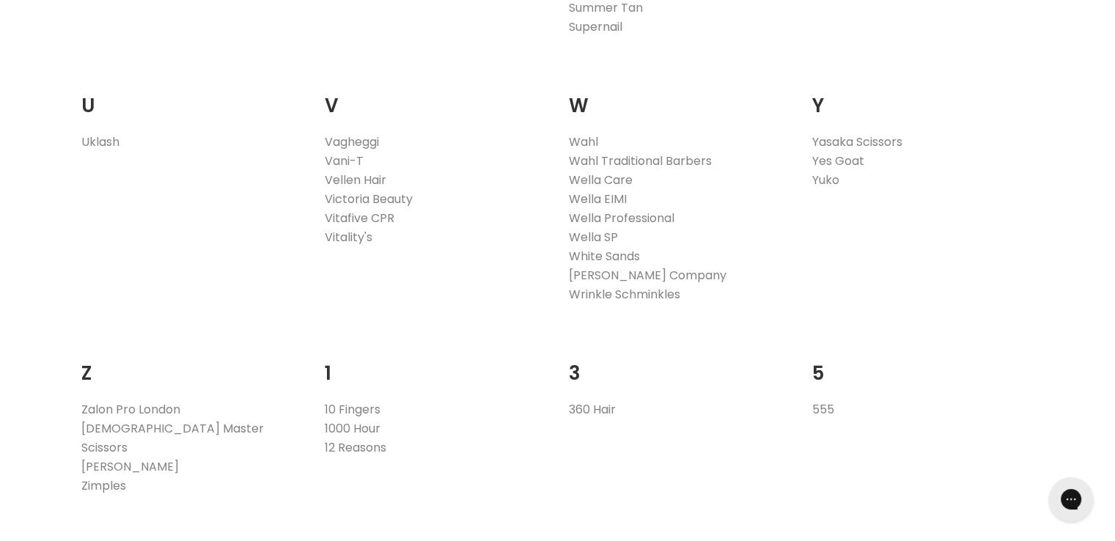
scroll to position [2932, 0]
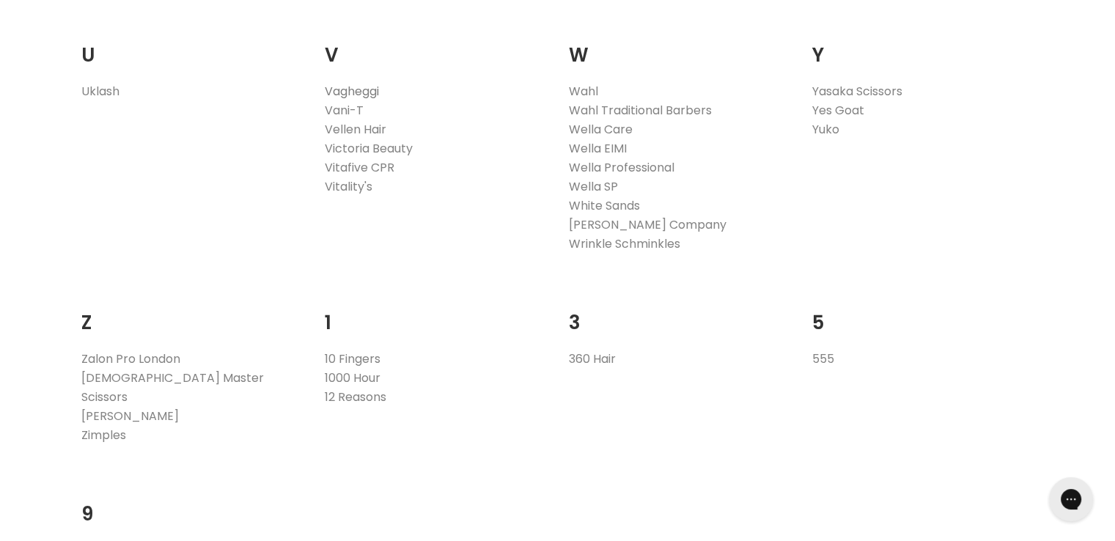
click at [334, 92] on link "Vagheggi" at bounding box center [352, 91] width 54 height 17
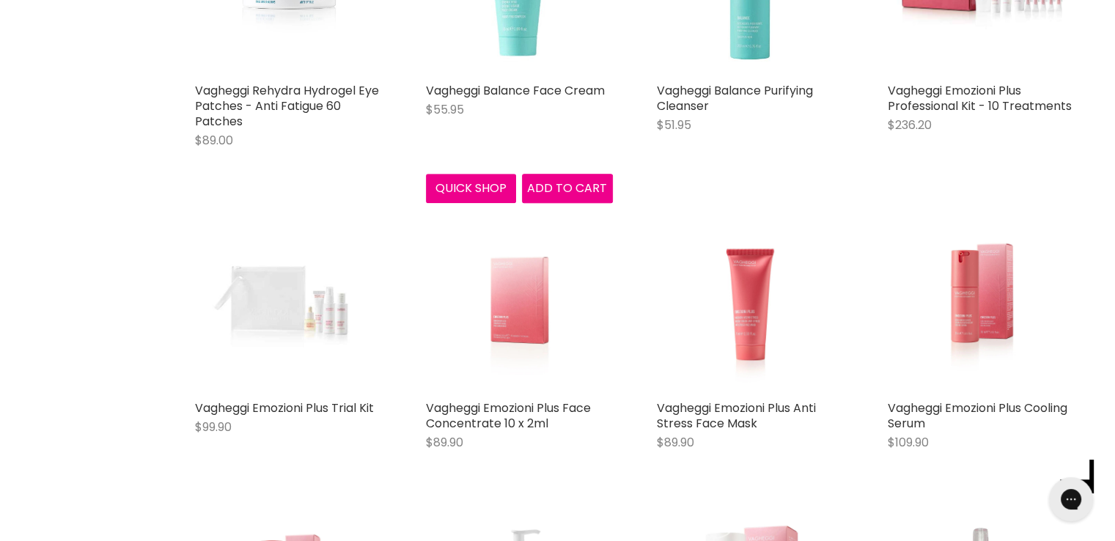
scroll to position [1026, 0]
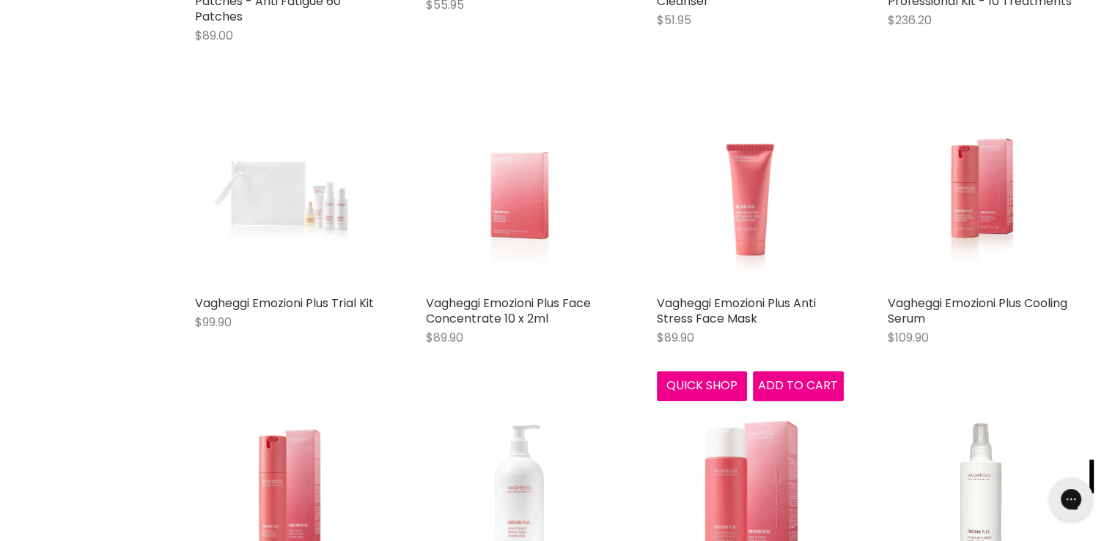
click at [764, 209] on img "Main content" at bounding box center [750, 194] width 125 height 187
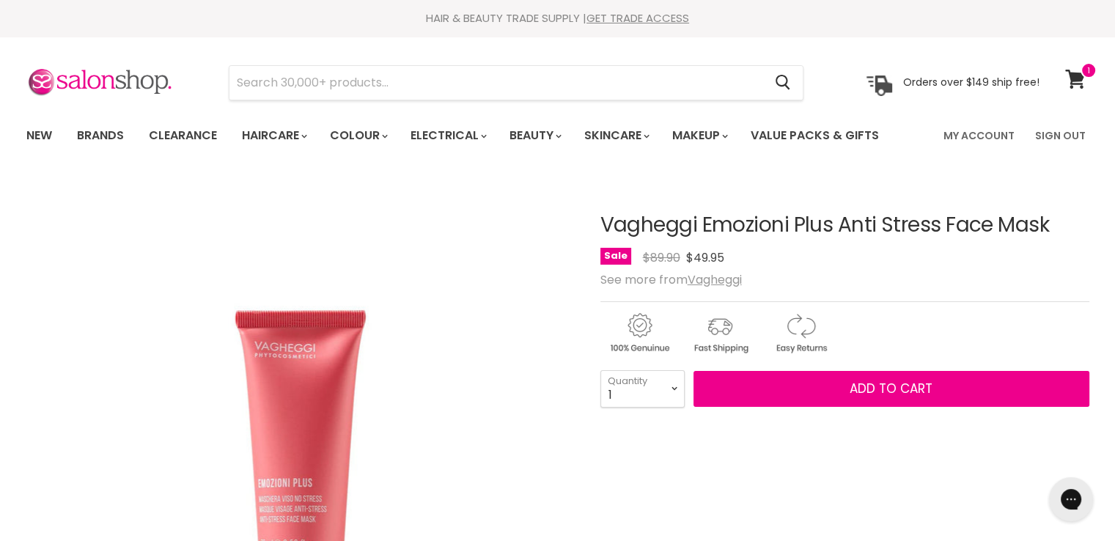
drag, startPoint x: 0, startPoint y: 0, endPoint x: 586, endPoint y: 224, distance: 627.7
click at [415, 81] on input "Search" at bounding box center [496, 83] width 534 height 34
paste input "Vagheggi Face System"
type input "Vagheggi Face System"
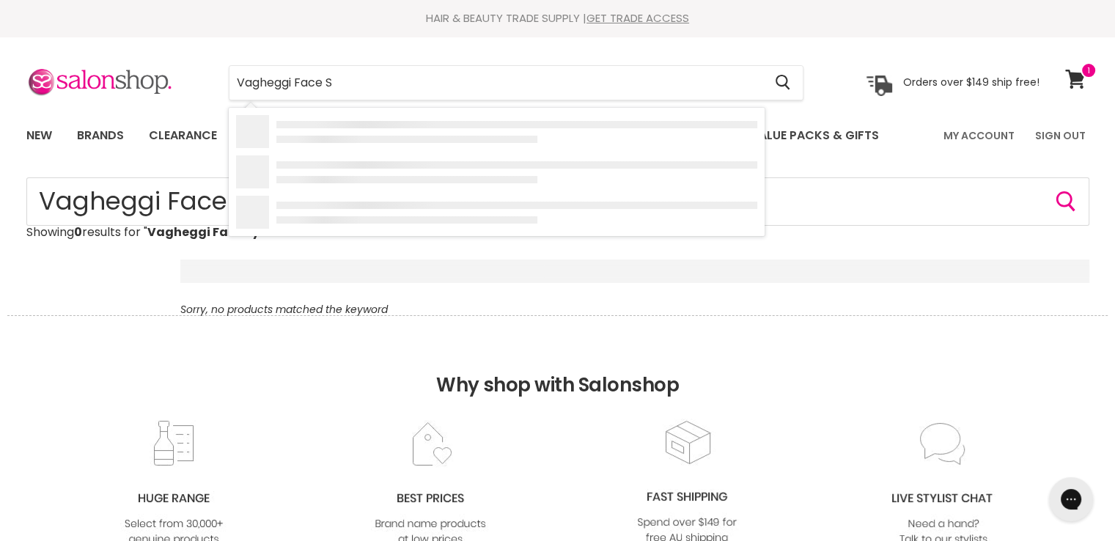
type input "Vagheggi Face"
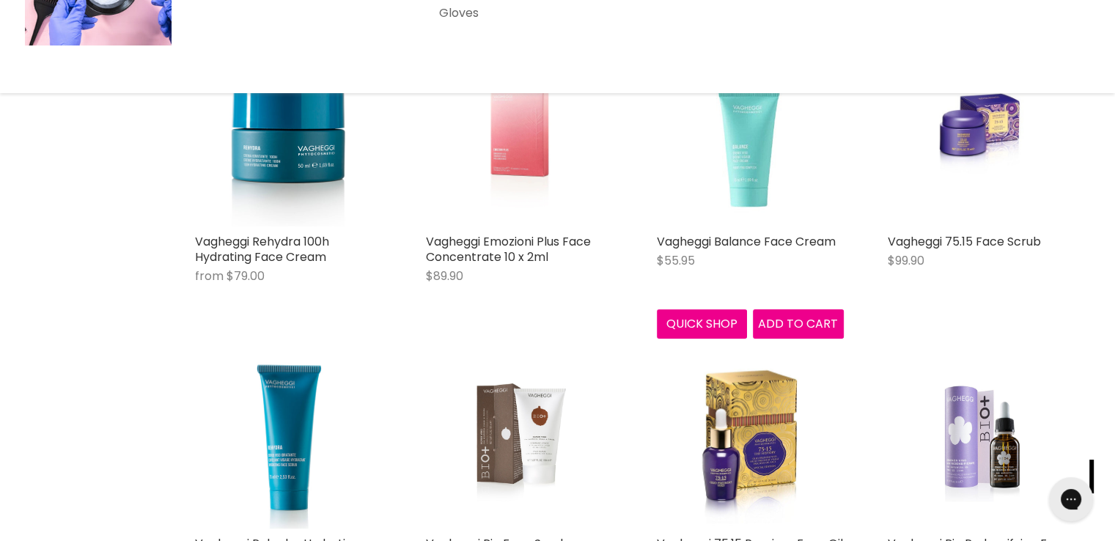
scroll to position [660, 0]
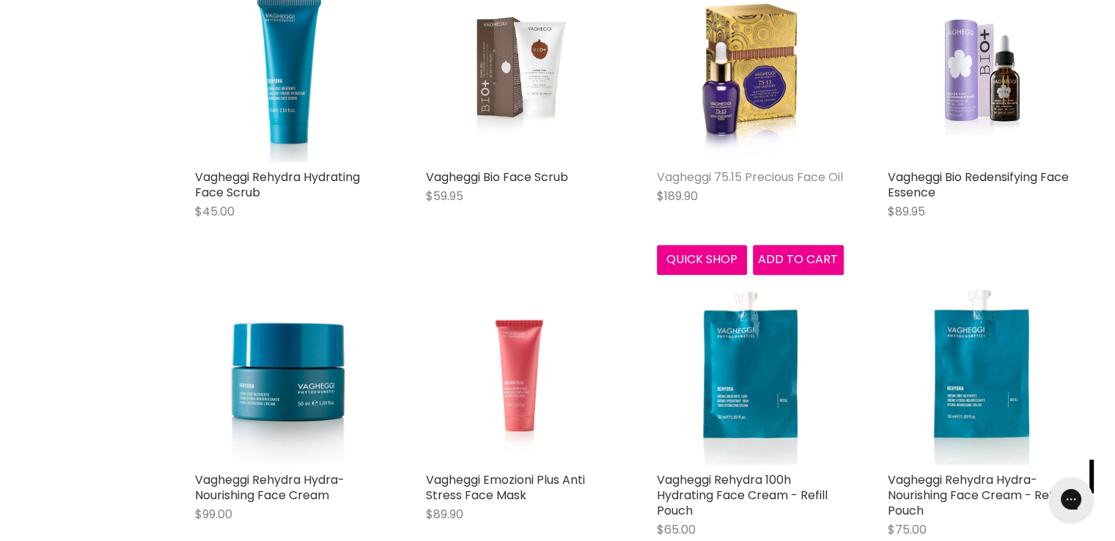
click at [779, 180] on link "Vagheggi 75.15 Precious Face Oil" at bounding box center [750, 177] width 186 height 17
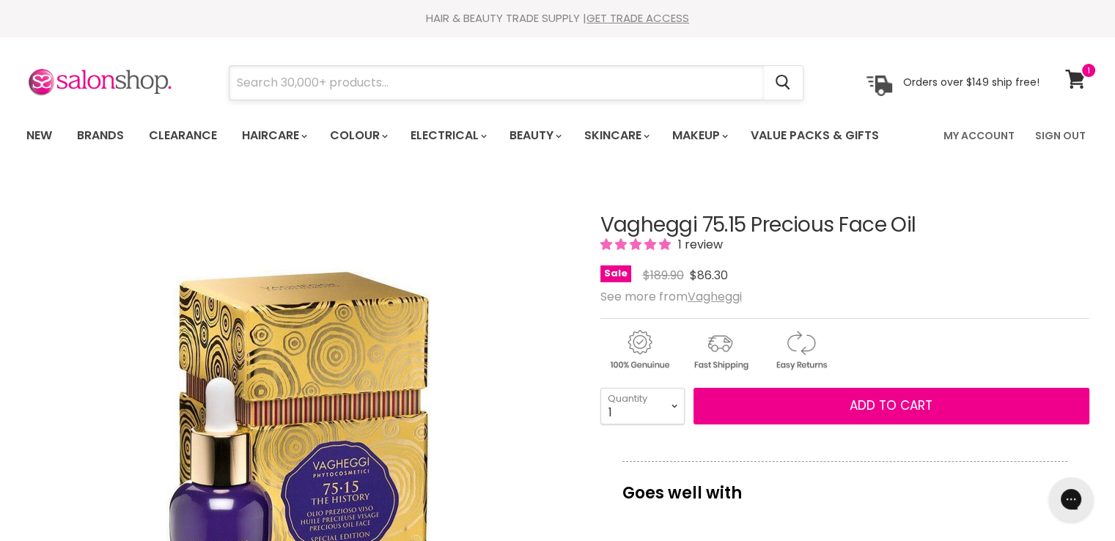
click at [416, 81] on input "Search" at bounding box center [496, 83] width 534 height 34
paste input "VAGHEGGI BALANCE"
type input "VAGHEGGI BALANCE"
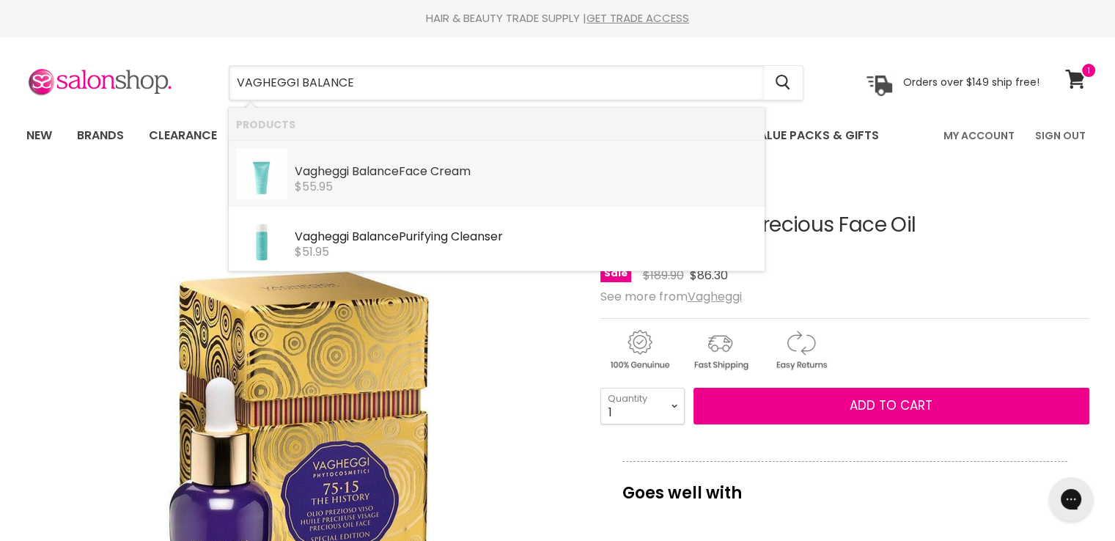
click at [349, 174] on b "Vagheggi" at bounding box center [322, 171] width 54 height 17
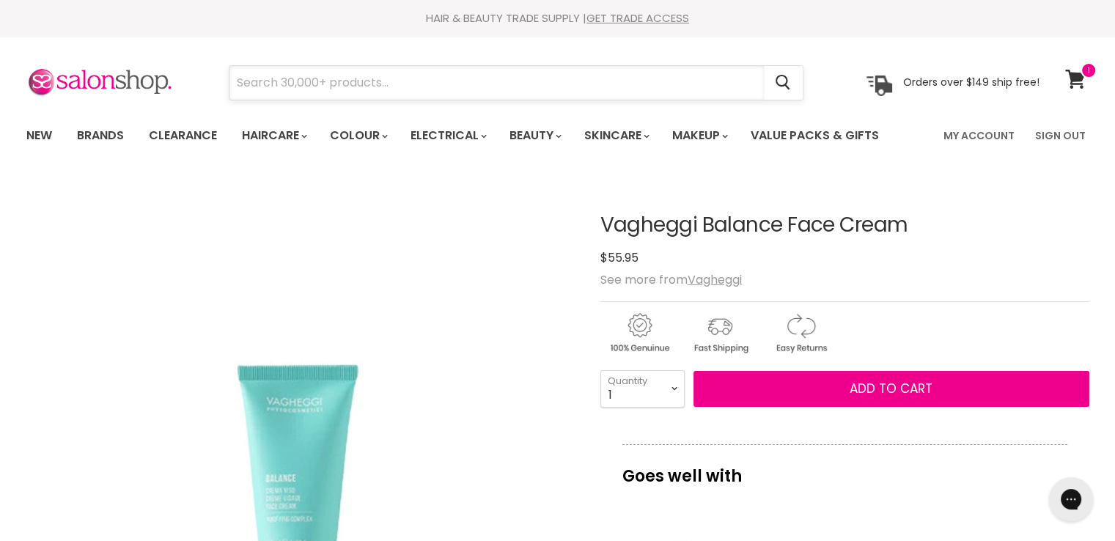
click at [413, 83] on input "Search" at bounding box center [496, 83] width 534 height 34
paste input "Vagheggi Emozioni Plus Trial Kit"
type input "Vagheggi Emozioni Plus Trial Kit"
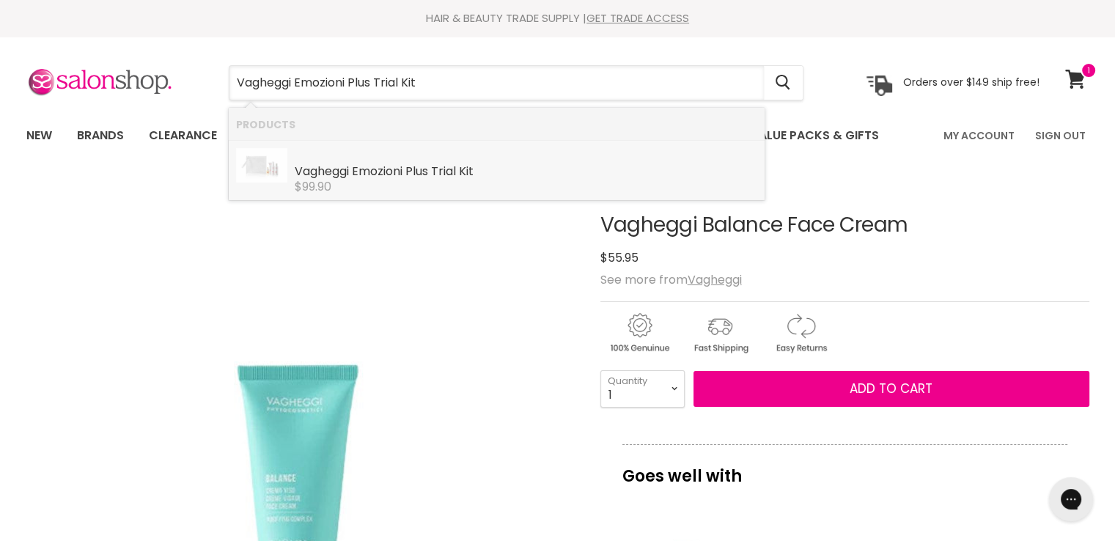
click at [331, 164] on b "Vagheggi" at bounding box center [322, 171] width 54 height 17
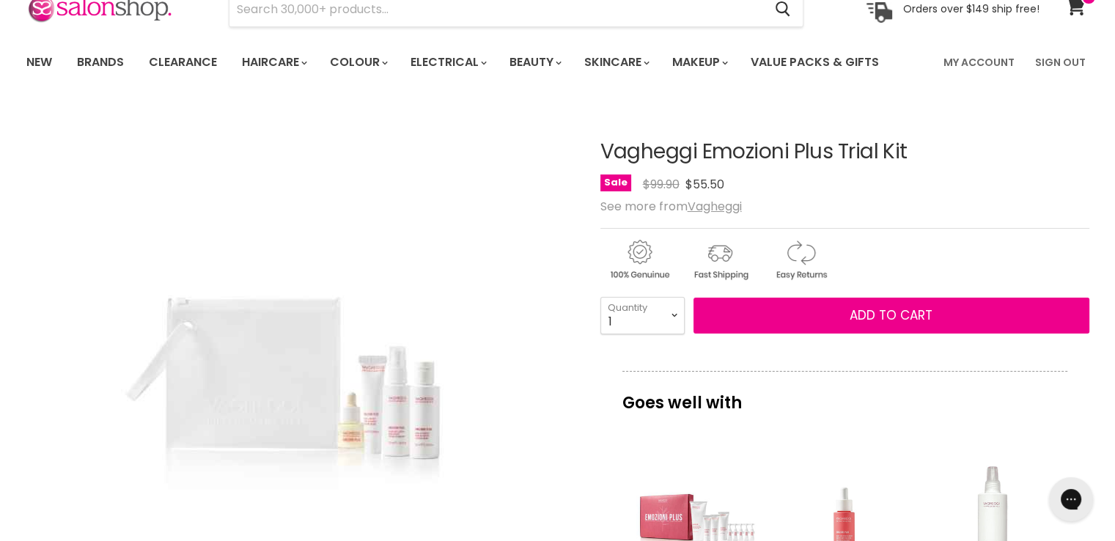
drag, startPoint x: 922, startPoint y: 147, endPoint x: 596, endPoint y: 147, distance: 326.2
copy div "Vagheggi Emozioni Plus Trial Kit"
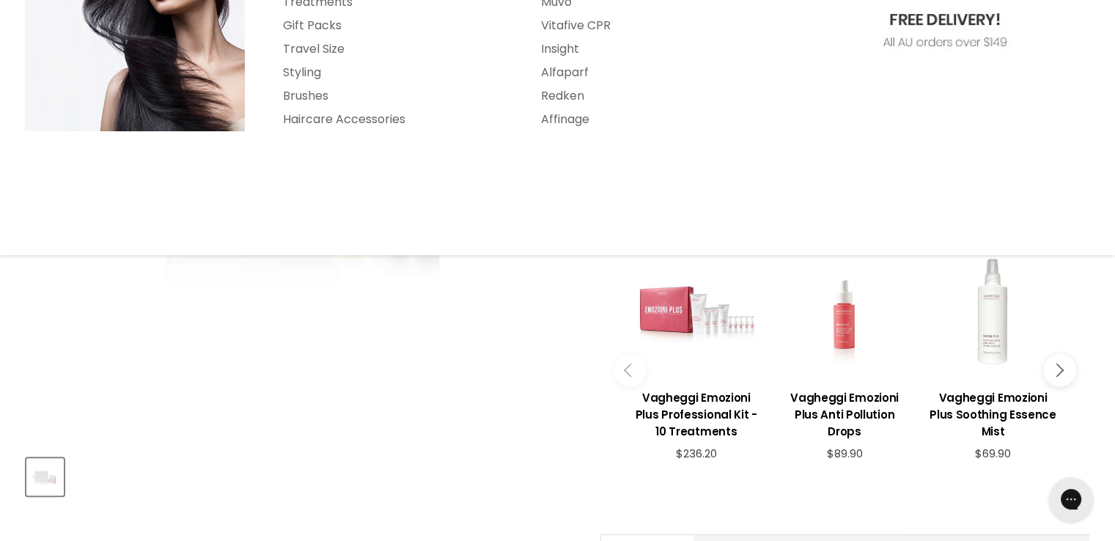
scroll to position [367, 0]
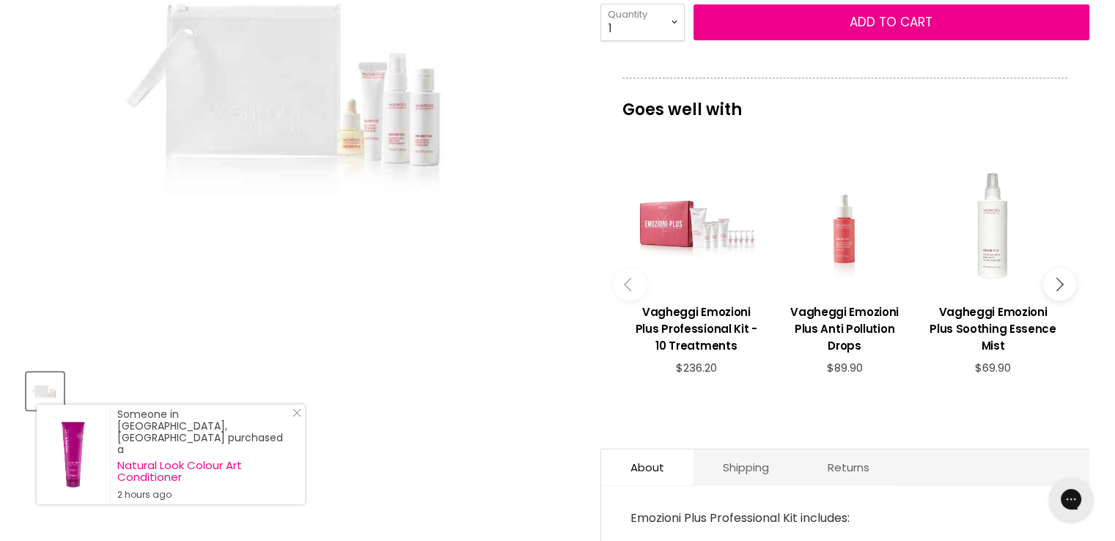
click at [282, 113] on img "Vagheggi Emozioni Plus Trial Kit image. Click or Scroll to Zoom." at bounding box center [300, 84] width 440 height 293
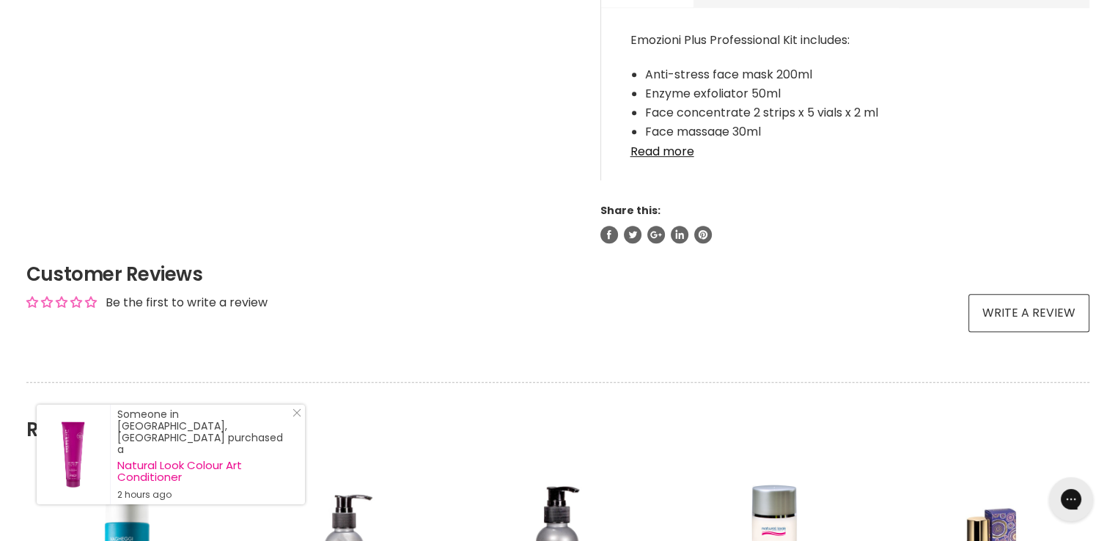
scroll to position [660, 0]
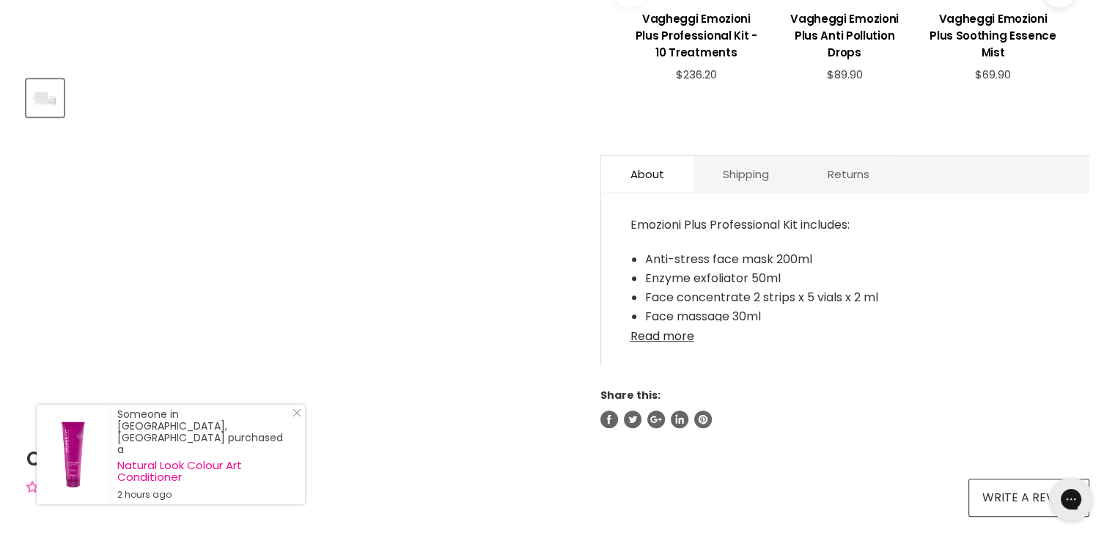
click at [678, 338] on link "Read more" at bounding box center [845, 332] width 430 height 22
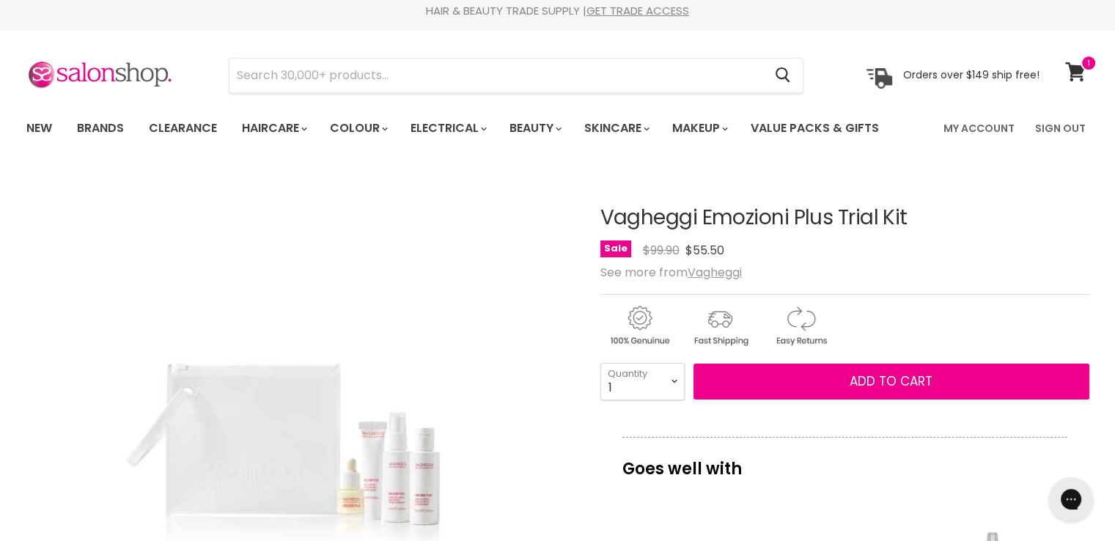
scroll to position [0, 0]
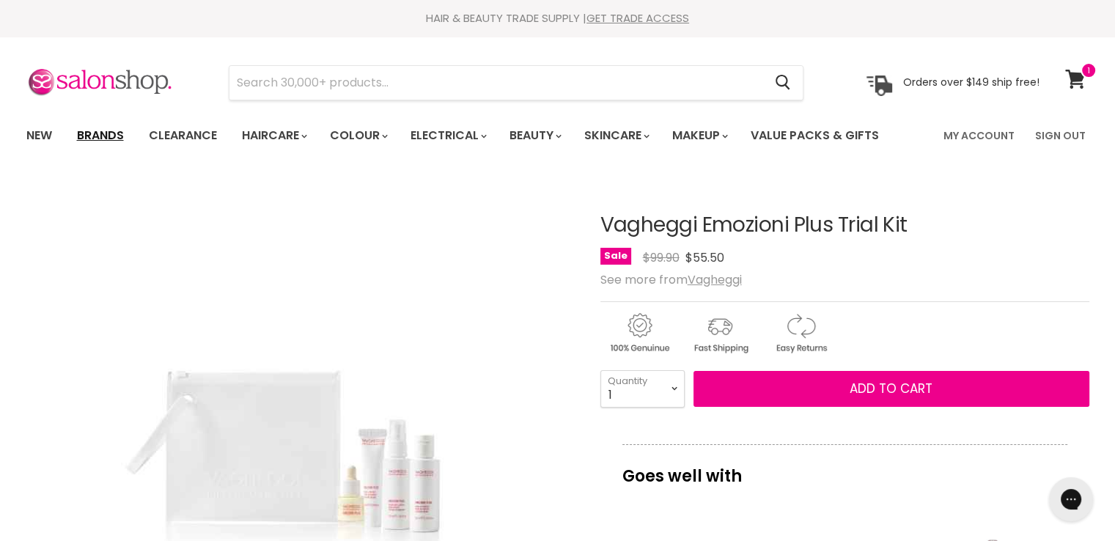
click at [88, 124] on link "Brands" at bounding box center [100, 135] width 69 height 31
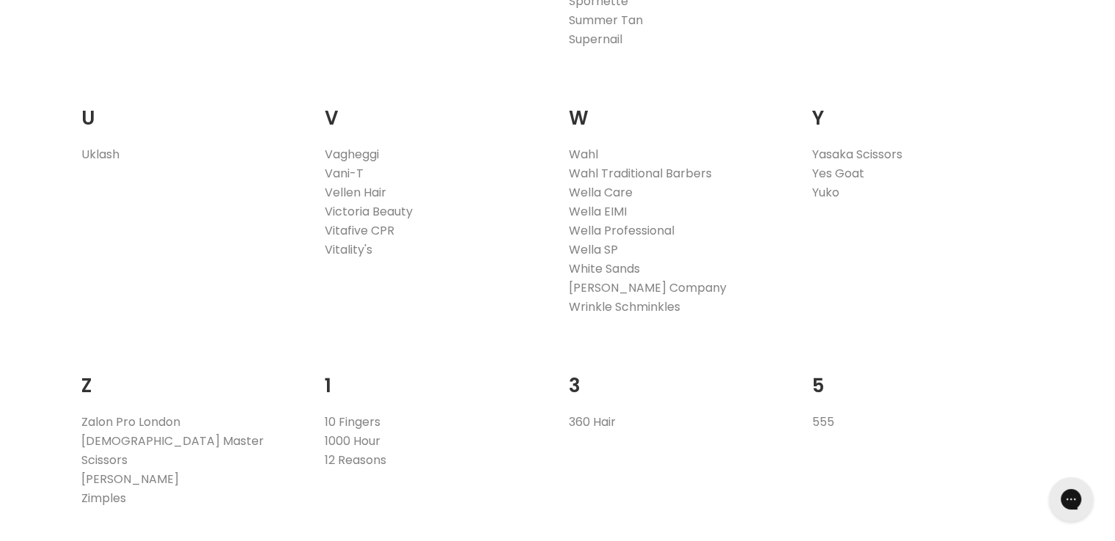
scroll to position [2932, 0]
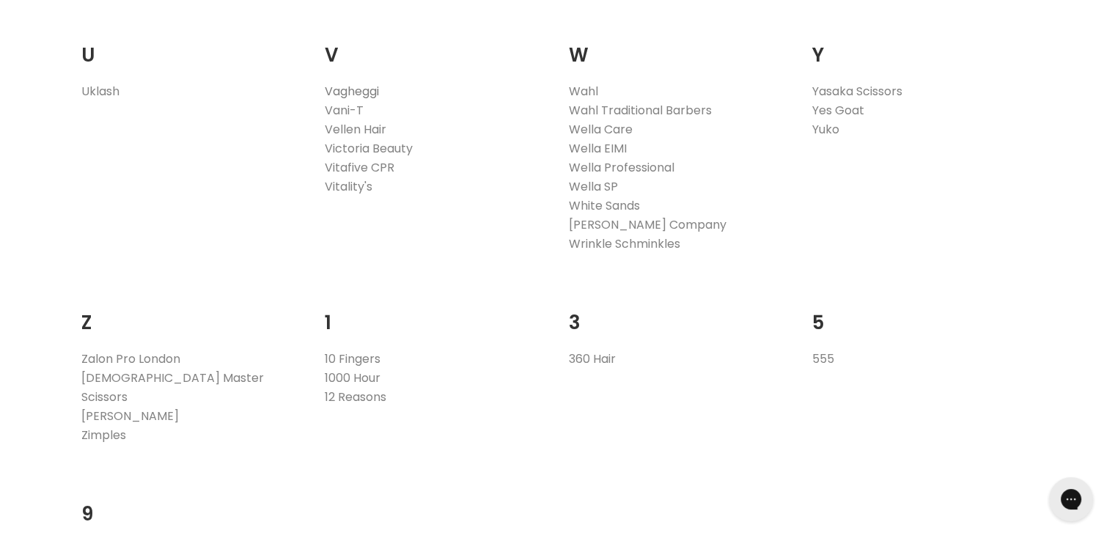
click at [361, 87] on link "Vagheggi" at bounding box center [352, 91] width 54 height 17
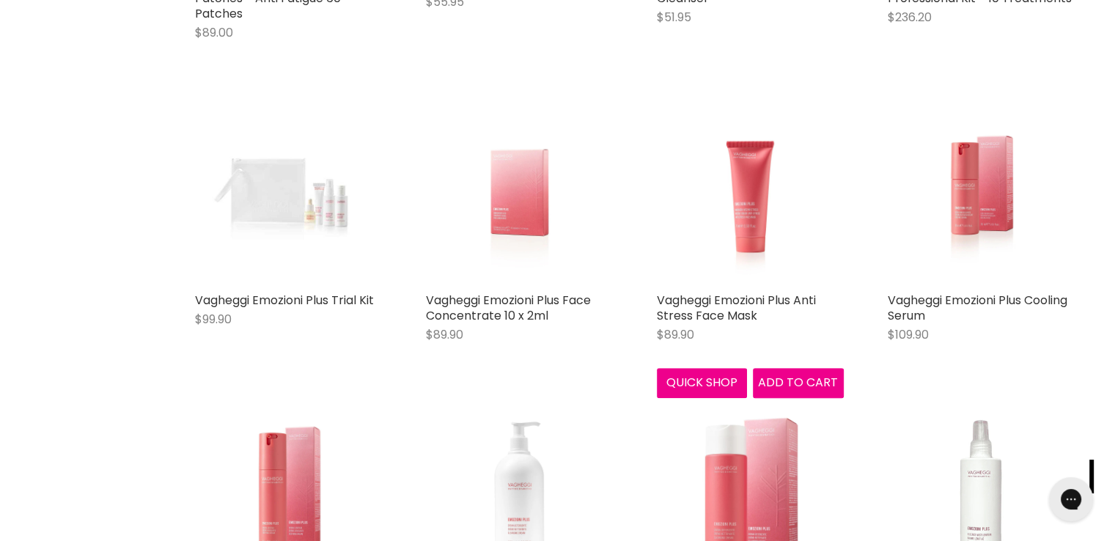
scroll to position [1172, 0]
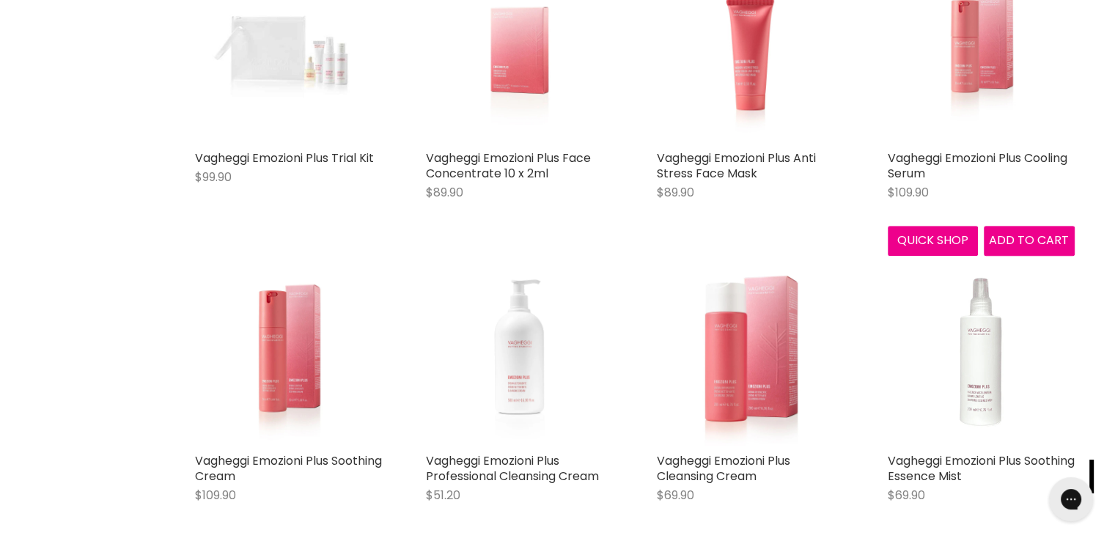
click at [988, 44] on img "Main content" at bounding box center [981, 49] width 125 height 187
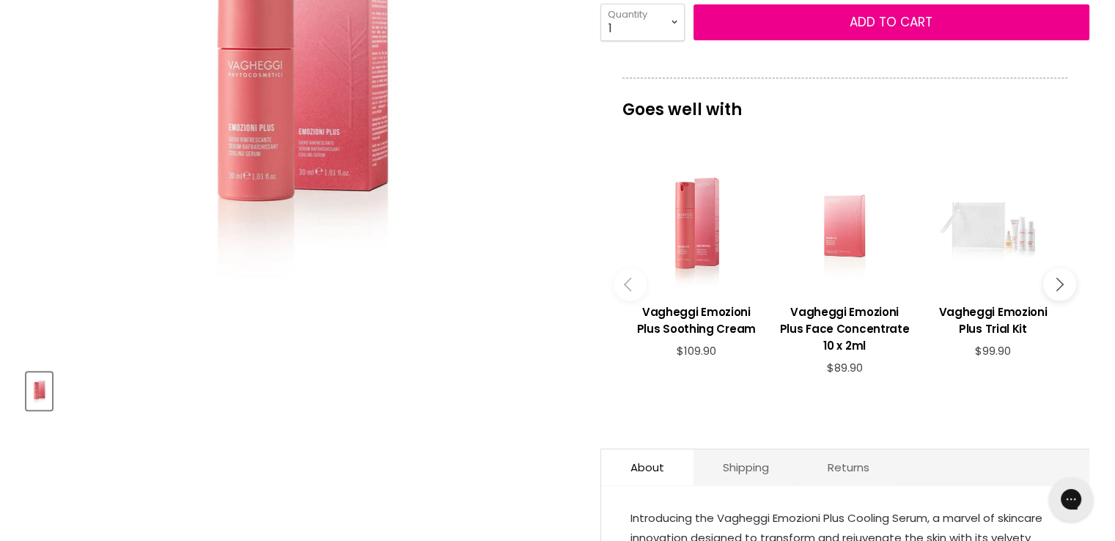
scroll to position [147, 0]
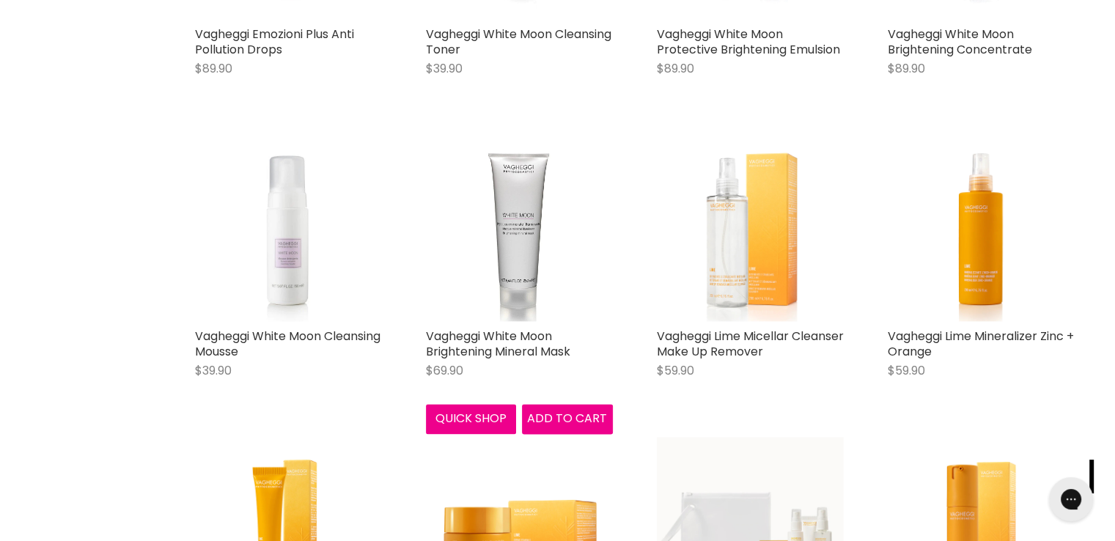
scroll to position [1992, 0]
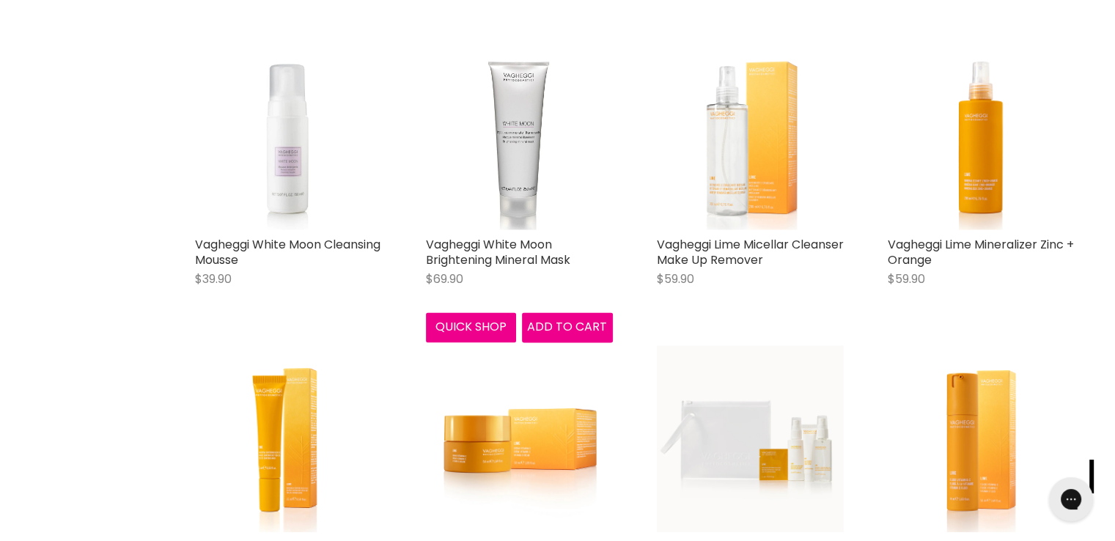
click at [543, 175] on img "Main content" at bounding box center [519, 136] width 187 height 187
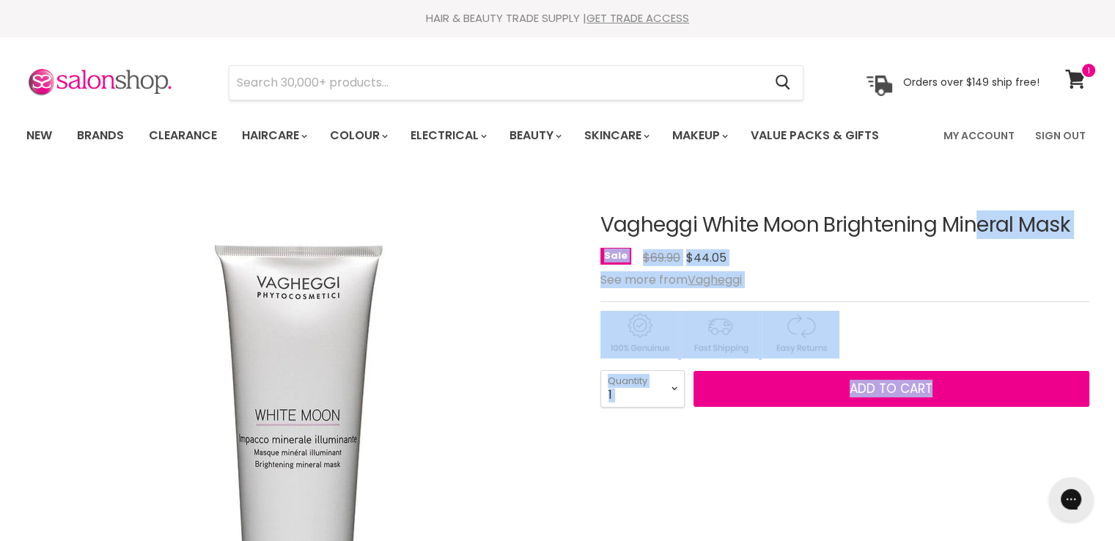
drag, startPoint x: 1057, startPoint y: 224, endPoint x: 631, endPoint y: 215, distance: 426.0
click at [634, 214] on h1 "Vagheggi White Moon Brightening Mineral Mask" at bounding box center [844, 225] width 489 height 23
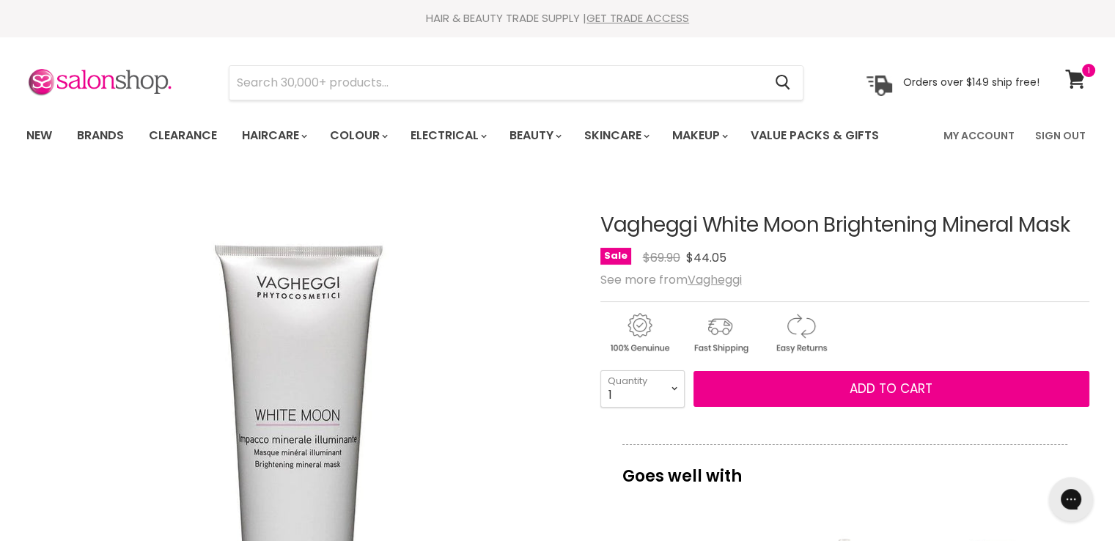
drag, startPoint x: 600, startPoint y: 224, endPoint x: 1074, endPoint y: 218, distance: 474.4
click at [1074, 218] on h1 "Vagheggi White Moon Brightening Mineral Mask" at bounding box center [844, 225] width 489 height 23
copy h1 "Vagheggi White Moon Brightening Mineral Mask"
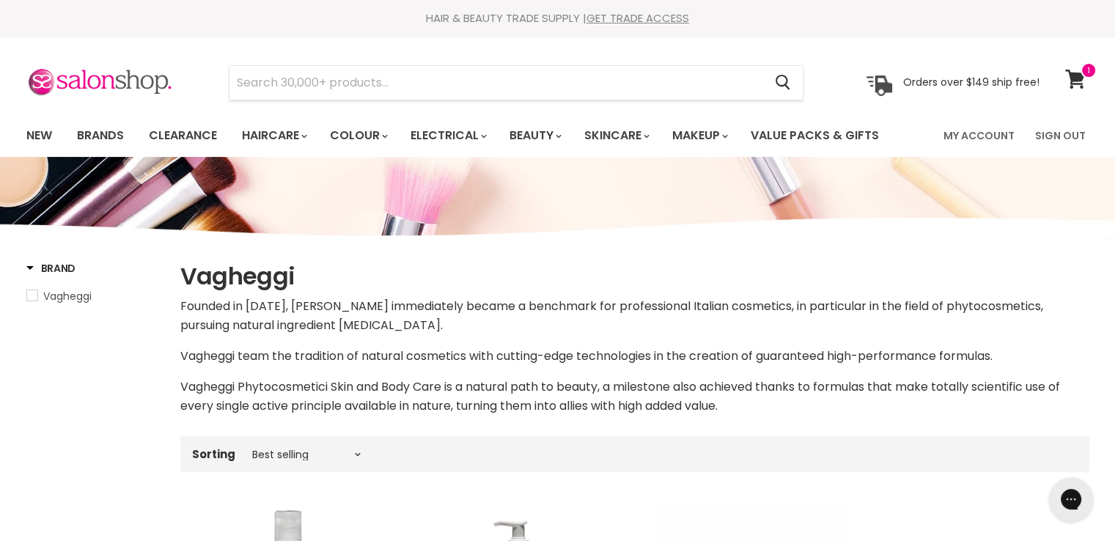
drag, startPoint x: 317, startPoint y: 277, endPoint x: 185, endPoint y: 272, distance: 132.1
click at [185, 272] on h1 "Vagheggi" at bounding box center [634, 276] width 909 height 31
copy h1 "Vagheggi"
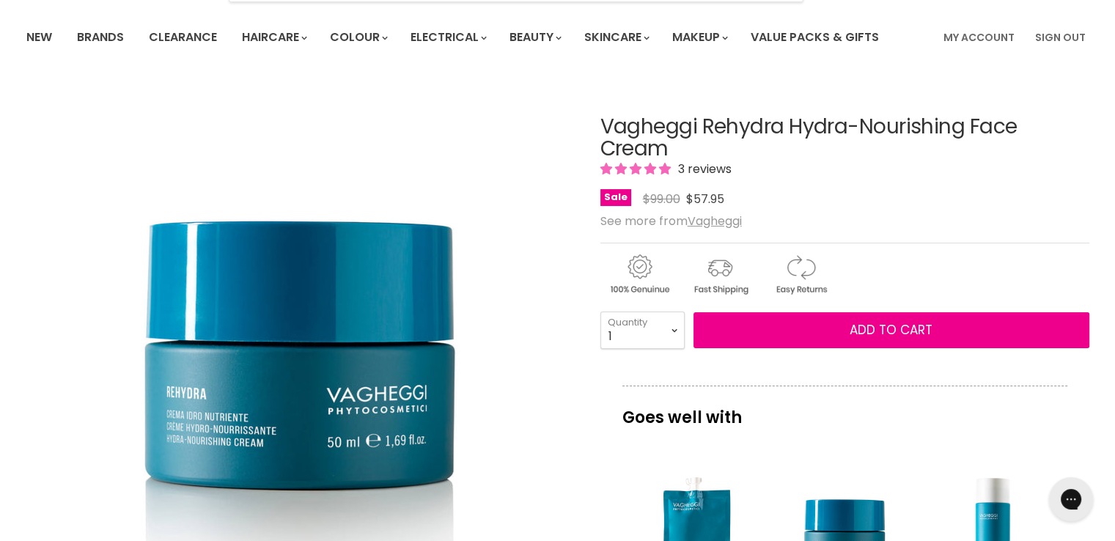
scroll to position [73, 0]
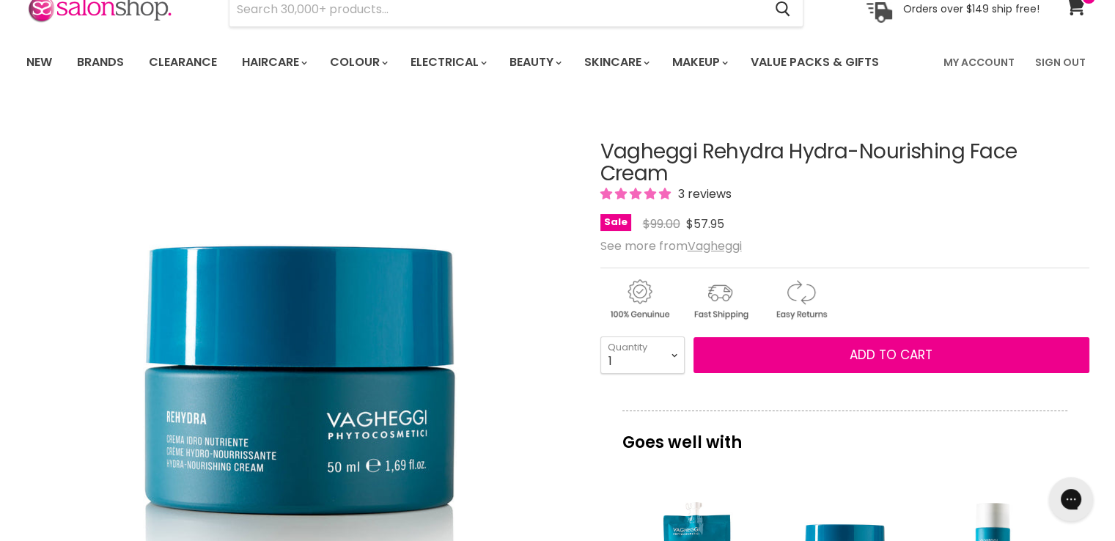
drag, startPoint x: 678, startPoint y: 164, endPoint x: 594, endPoint y: 147, distance: 86.0
copy div "Vagheggi Rehydra Hydra-Nourishing Face Cream"
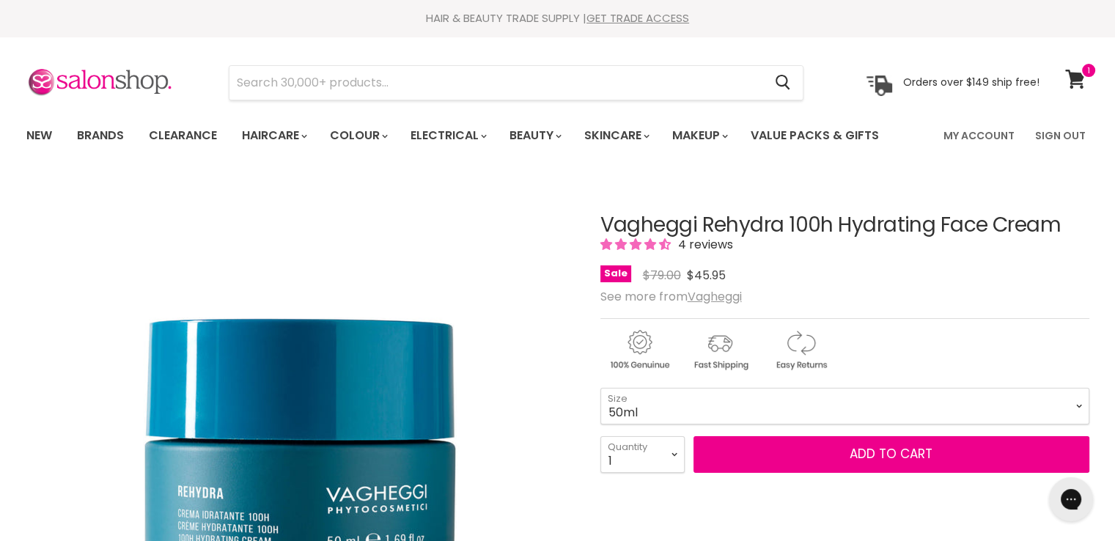
click at [604, 219] on h1 "Vagheggi Rehydra 100h Hydrating Face Cream" at bounding box center [844, 225] width 489 height 23
click at [605, 410] on select "50ml 250ml" at bounding box center [844, 406] width 489 height 37
click at [600, 388] on select "50ml 250ml" at bounding box center [844, 406] width 489 height 37
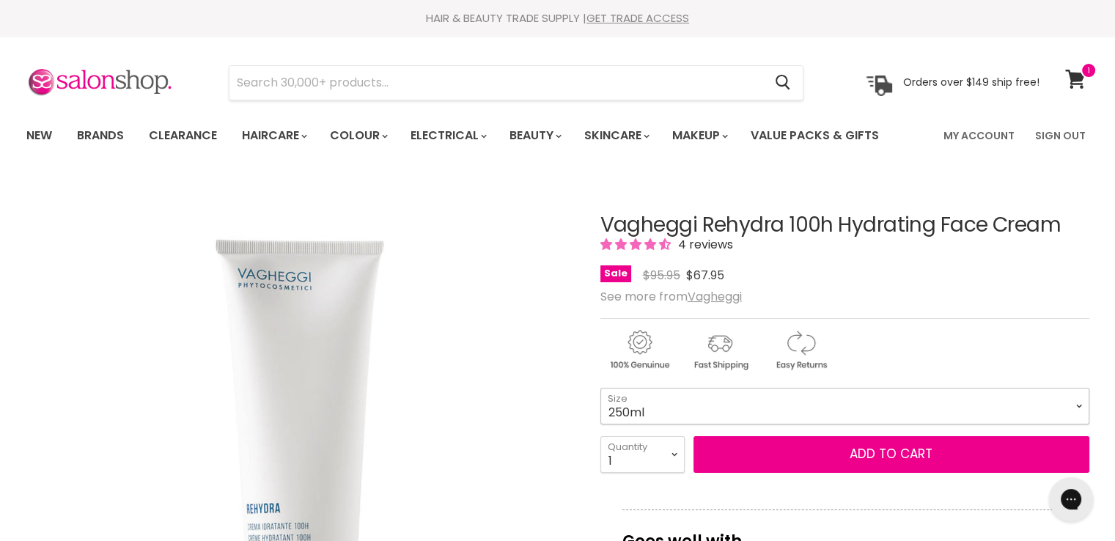
click at [629, 408] on select "50ml 250ml" at bounding box center [844, 406] width 489 height 37
select select "50ml"
click at [600, 388] on select "50ml 250ml" at bounding box center [844, 406] width 489 height 37
